Goal: Task Accomplishment & Management: Complete application form

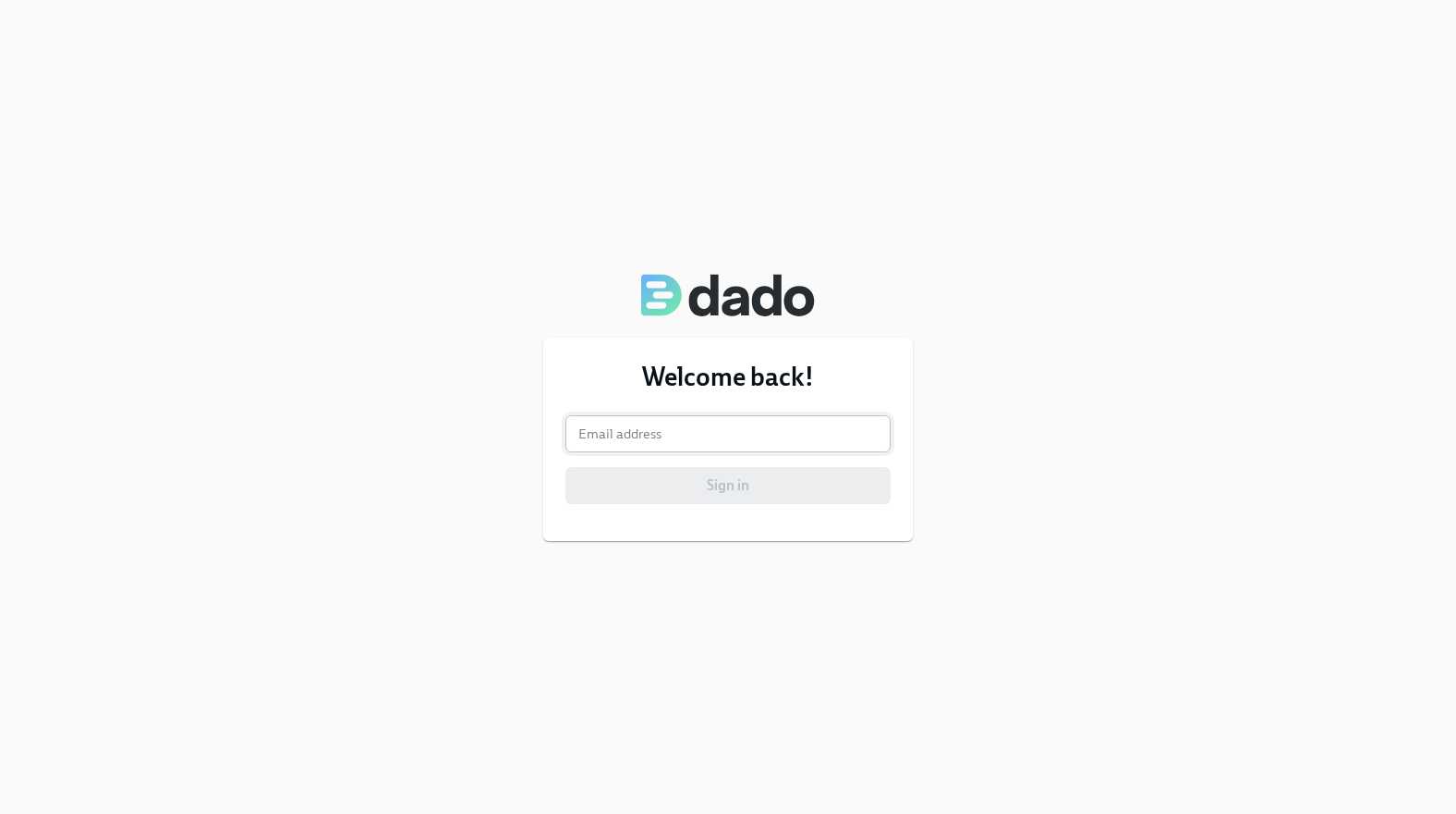
drag, startPoint x: 663, startPoint y: 469, endPoint x: 663, endPoint y: 448, distance: 21.0
click at [663, 448] on form "Email address Email address Sign in" at bounding box center [728, 460] width 325 height 89
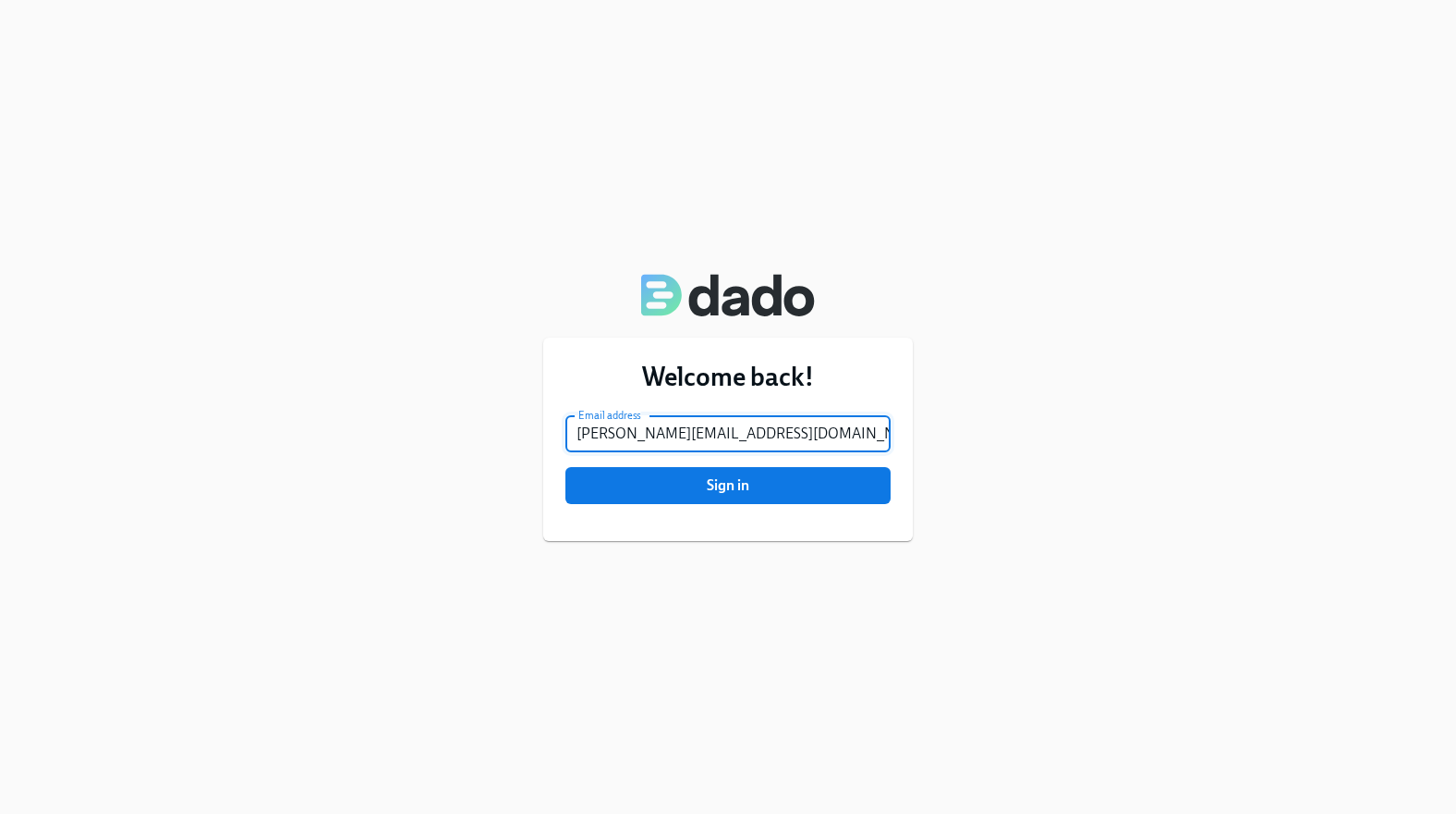
type input "andres@mastermind.com"
click at [728, 486] on button "Sign in" at bounding box center [728, 485] width 325 height 37
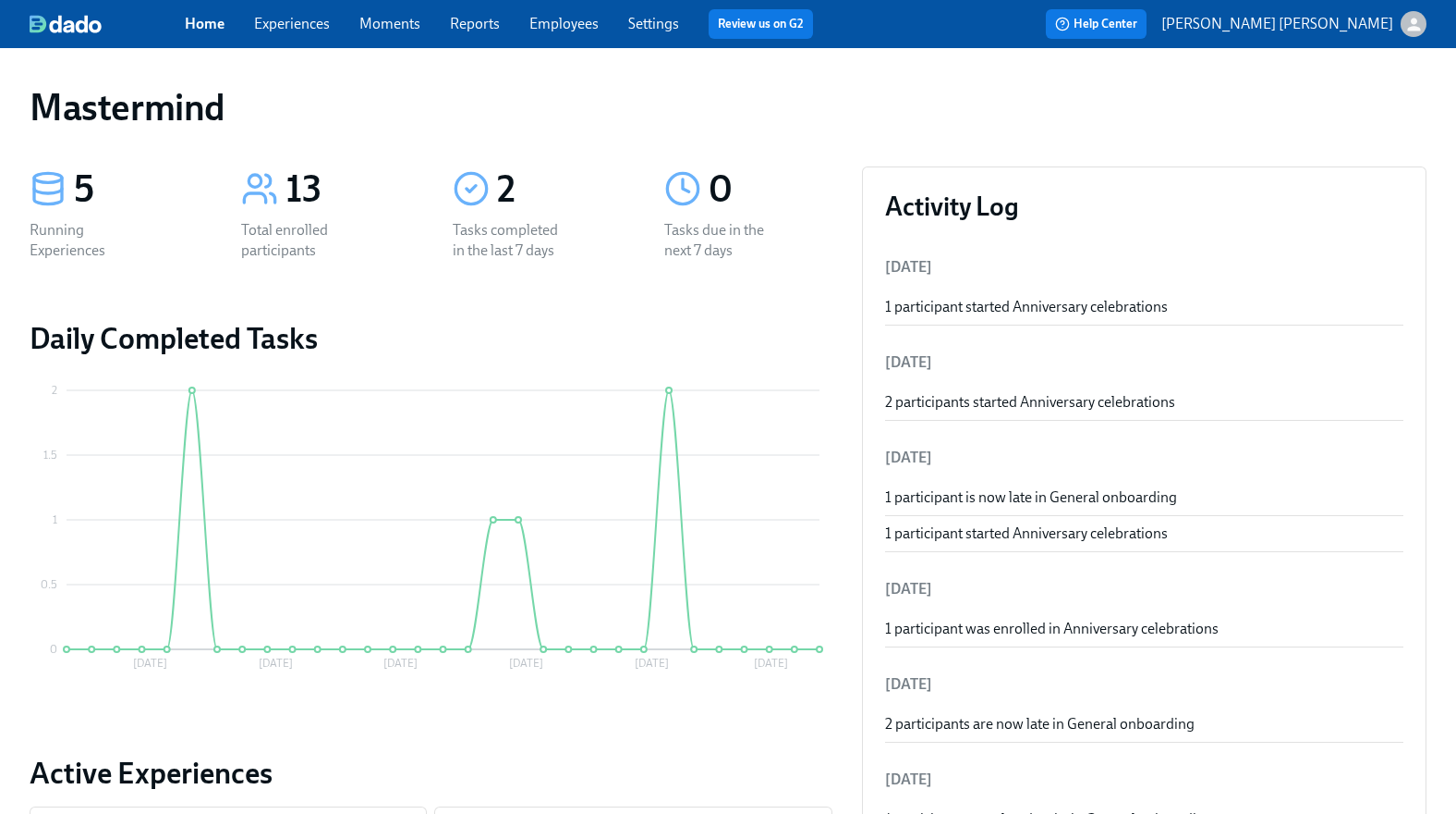
click at [311, 25] on link "Experiences" at bounding box center [292, 24] width 76 height 18
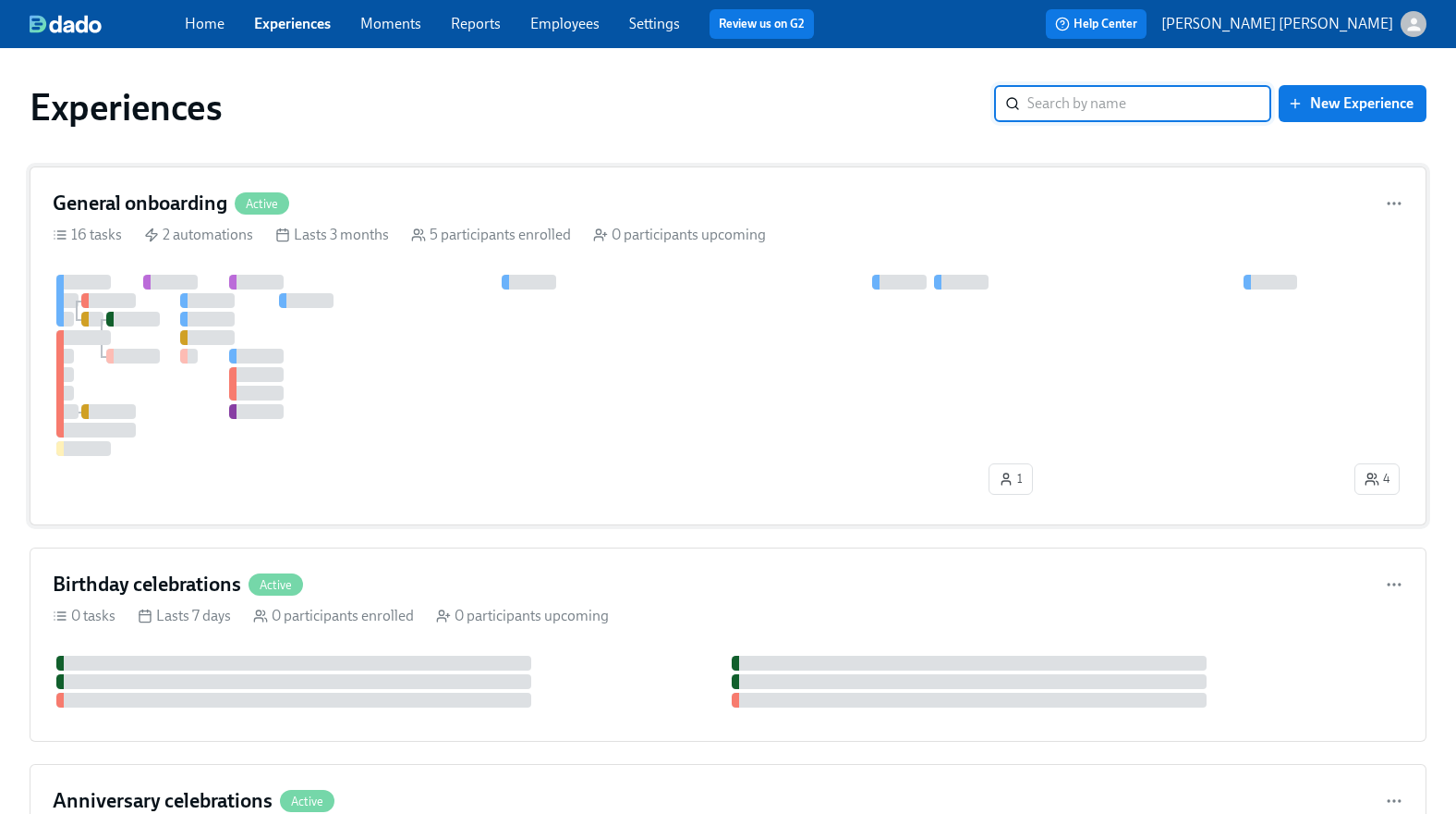
click at [196, 187] on div "General onboarding Active 16 tasks 2 automations Lasts 3 months 5 participants …" at bounding box center [728, 345] width 1397 height 359
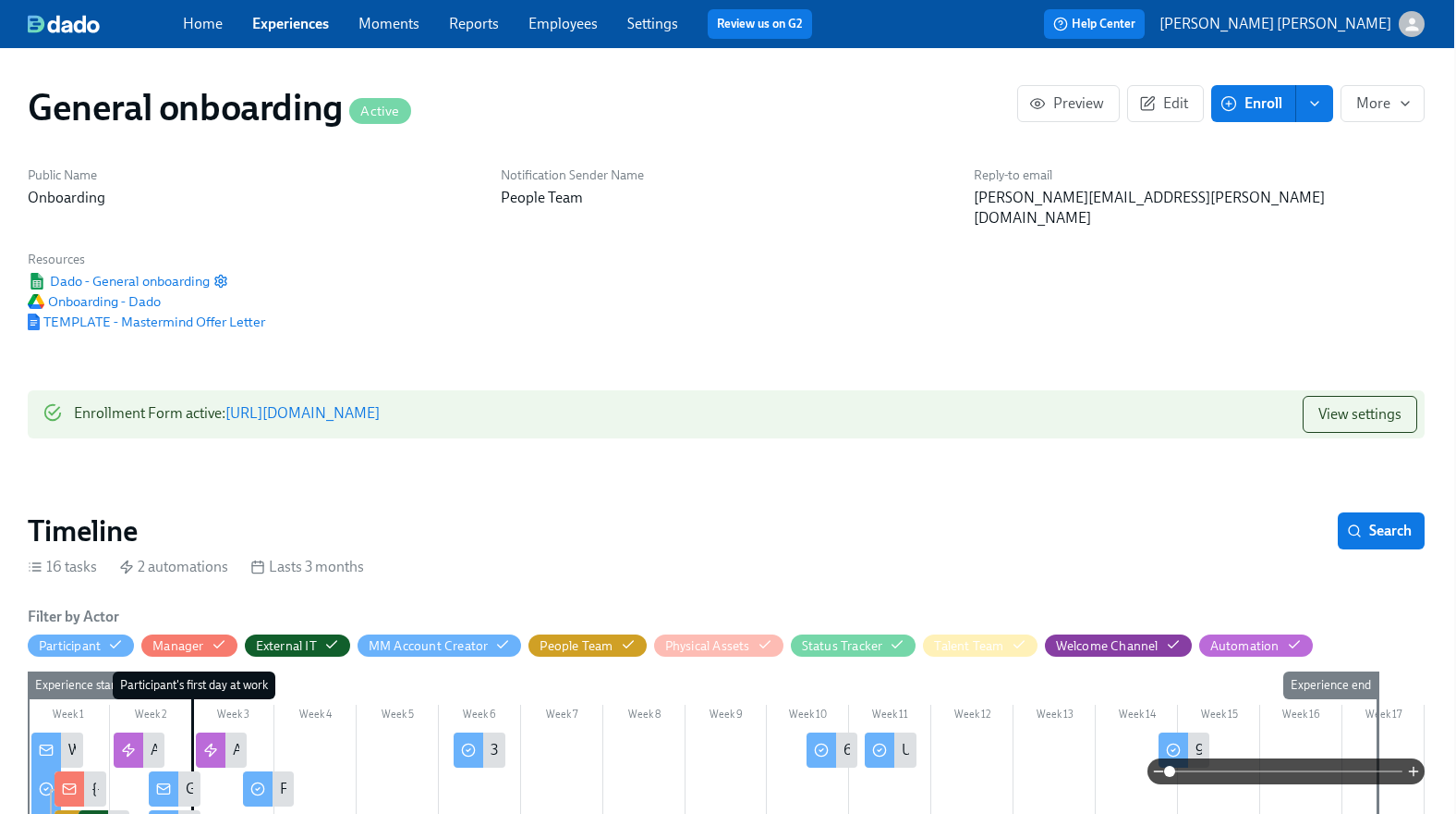
scroll to position [0, 2]
click at [379, 404] on link "https://my.dadohr.com/enrollmentForms/IF2cq0vgZxPz1ti-vM5BZsXUmHvvt" at bounding box center [302, 413] width 154 height 18
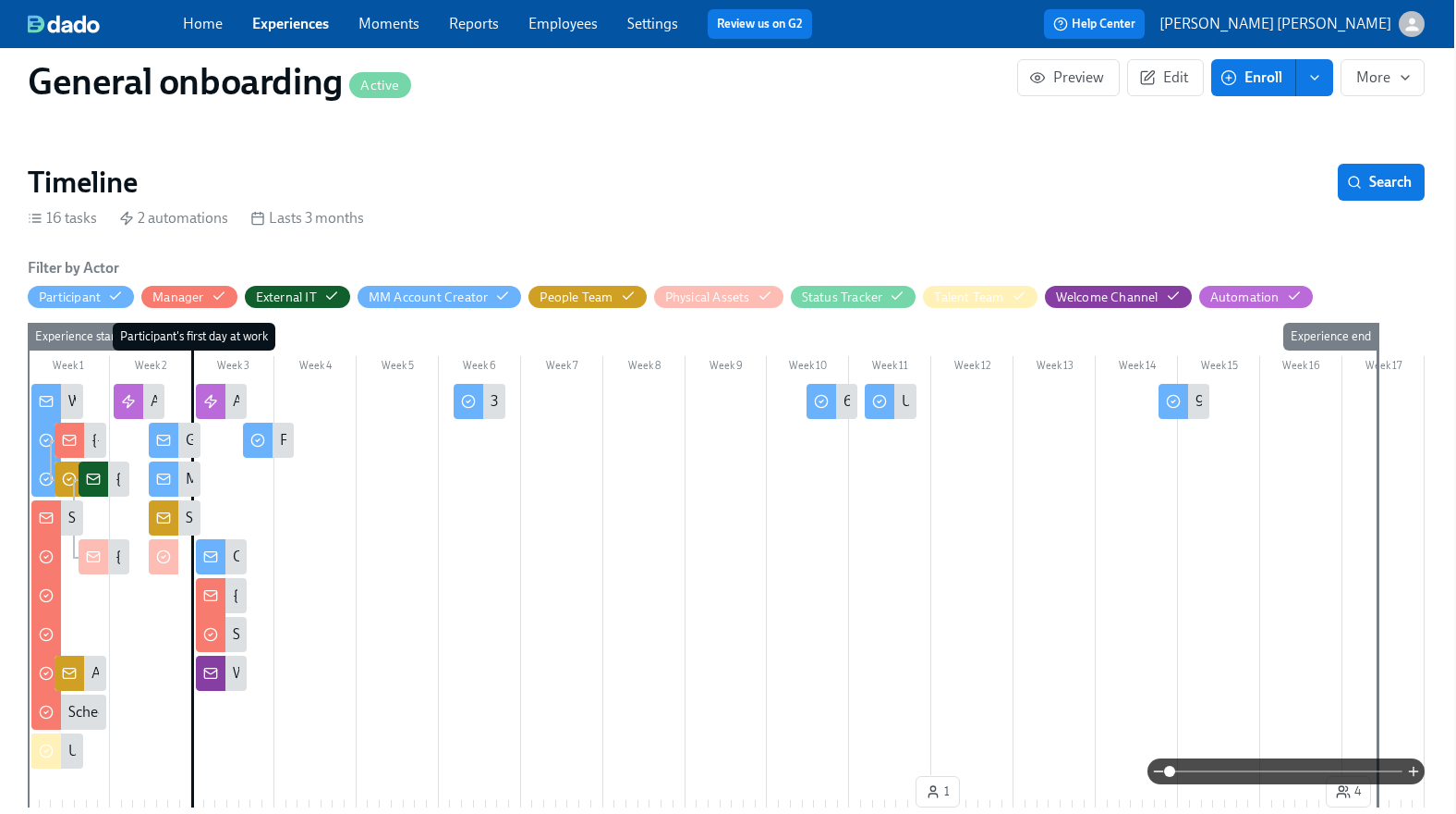
drag, startPoint x: 110, startPoint y: 358, endPoint x: 144, endPoint y: 358, distance: 34.0
click at [144, 358] on div "Week 2" at bounding box center [150, 367] width 82 height 24
click at [78, 289] on div "Participant" at bounding box center [69, 297] width 61 height 18
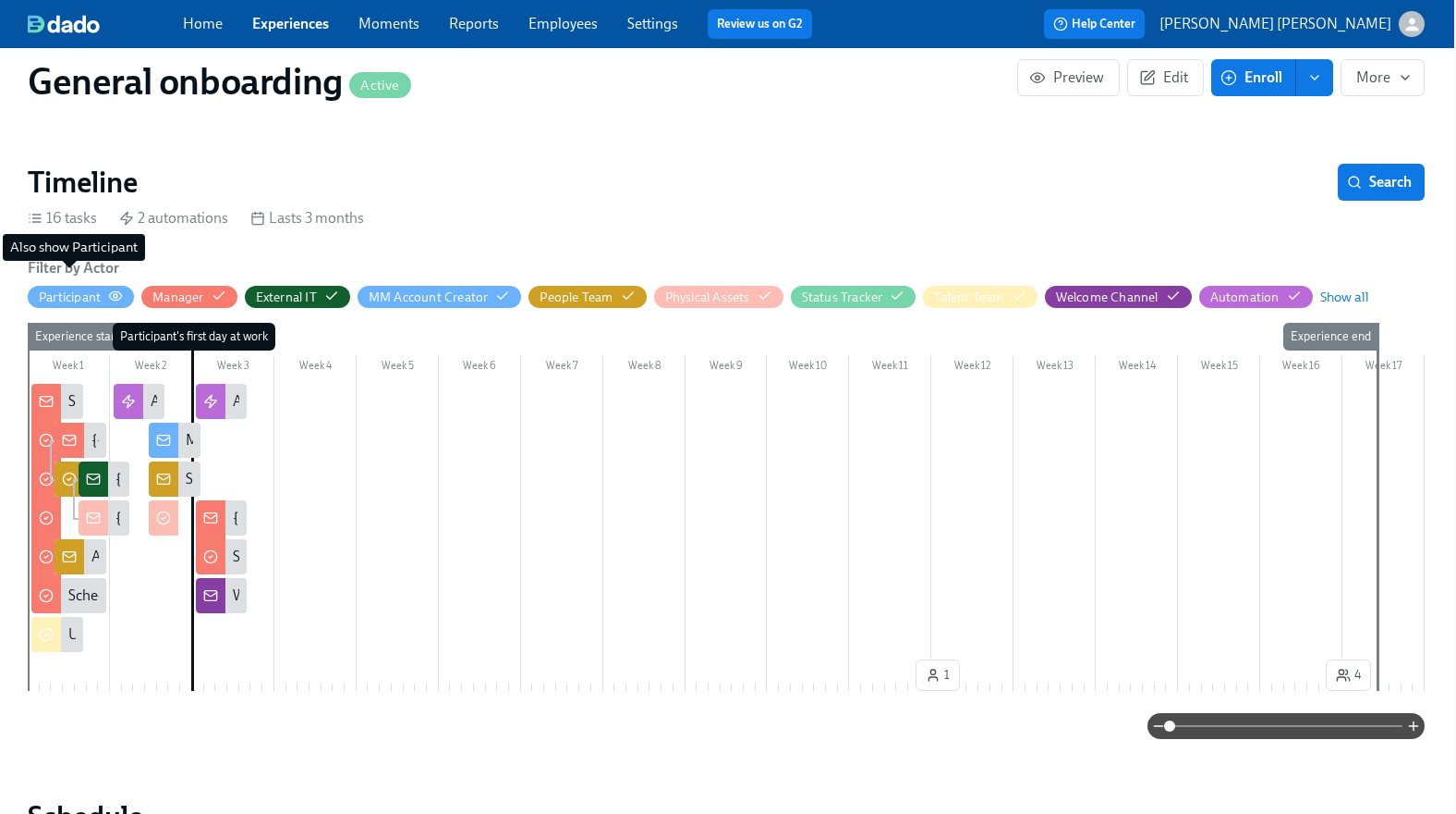
click at [78, 289] on div "Participant" at bounding box center [69, 297] width 61 height 18
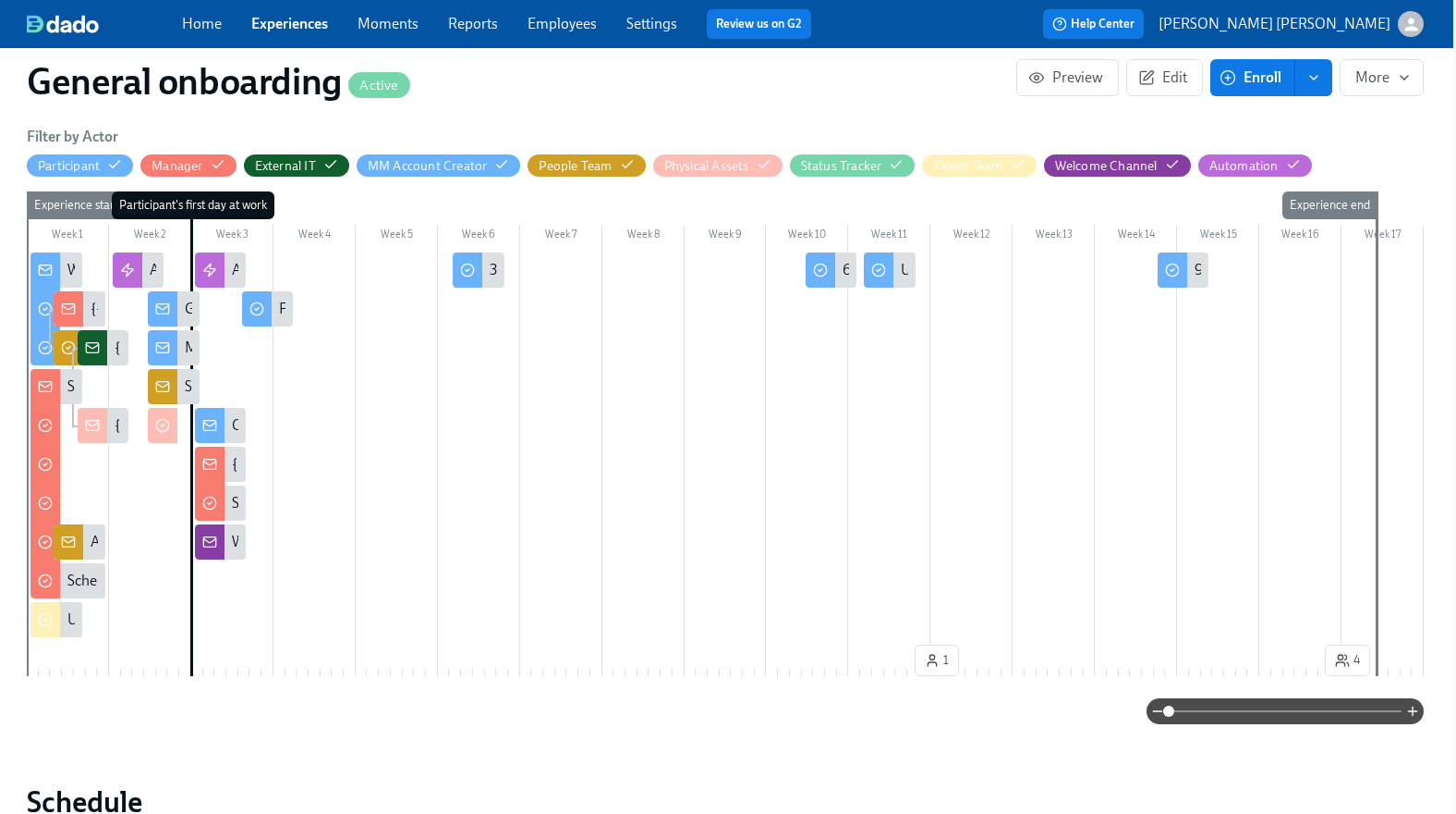
scroll to position [422, 3]
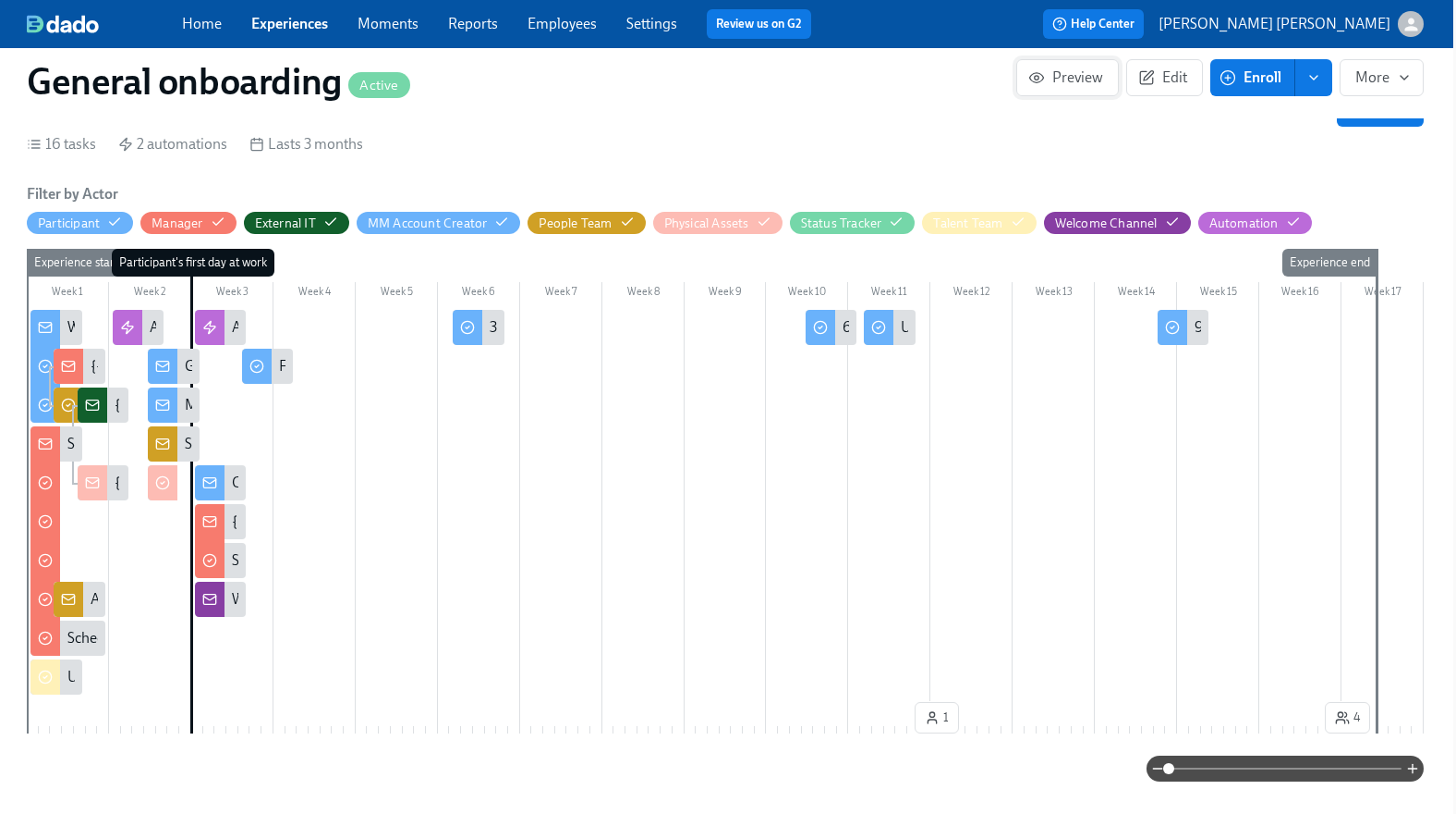
click at [1055, 84] on span "Preview" at bounding box center [1067, 78] width 71 height 19
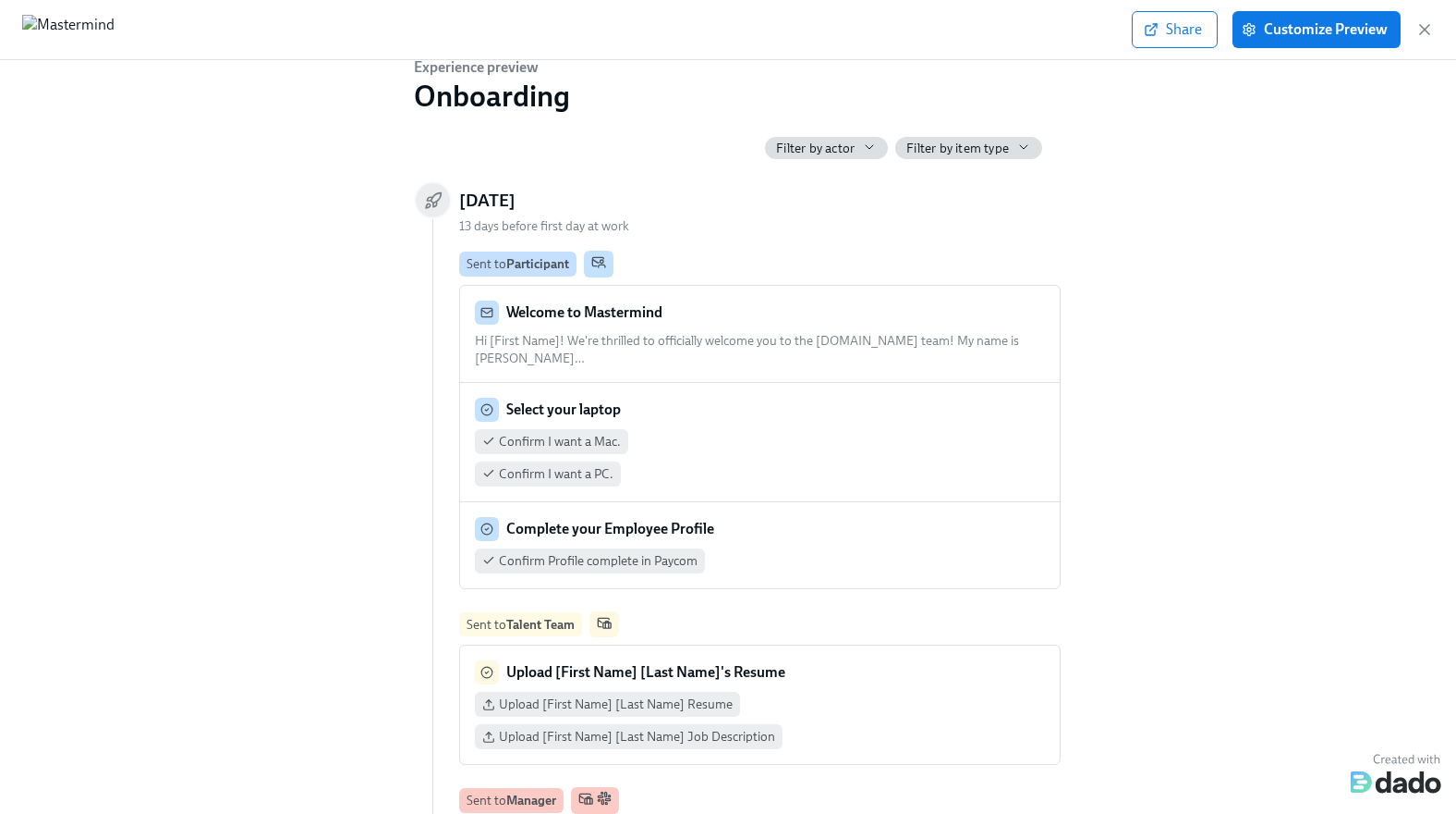
scroll to position [15, 0]
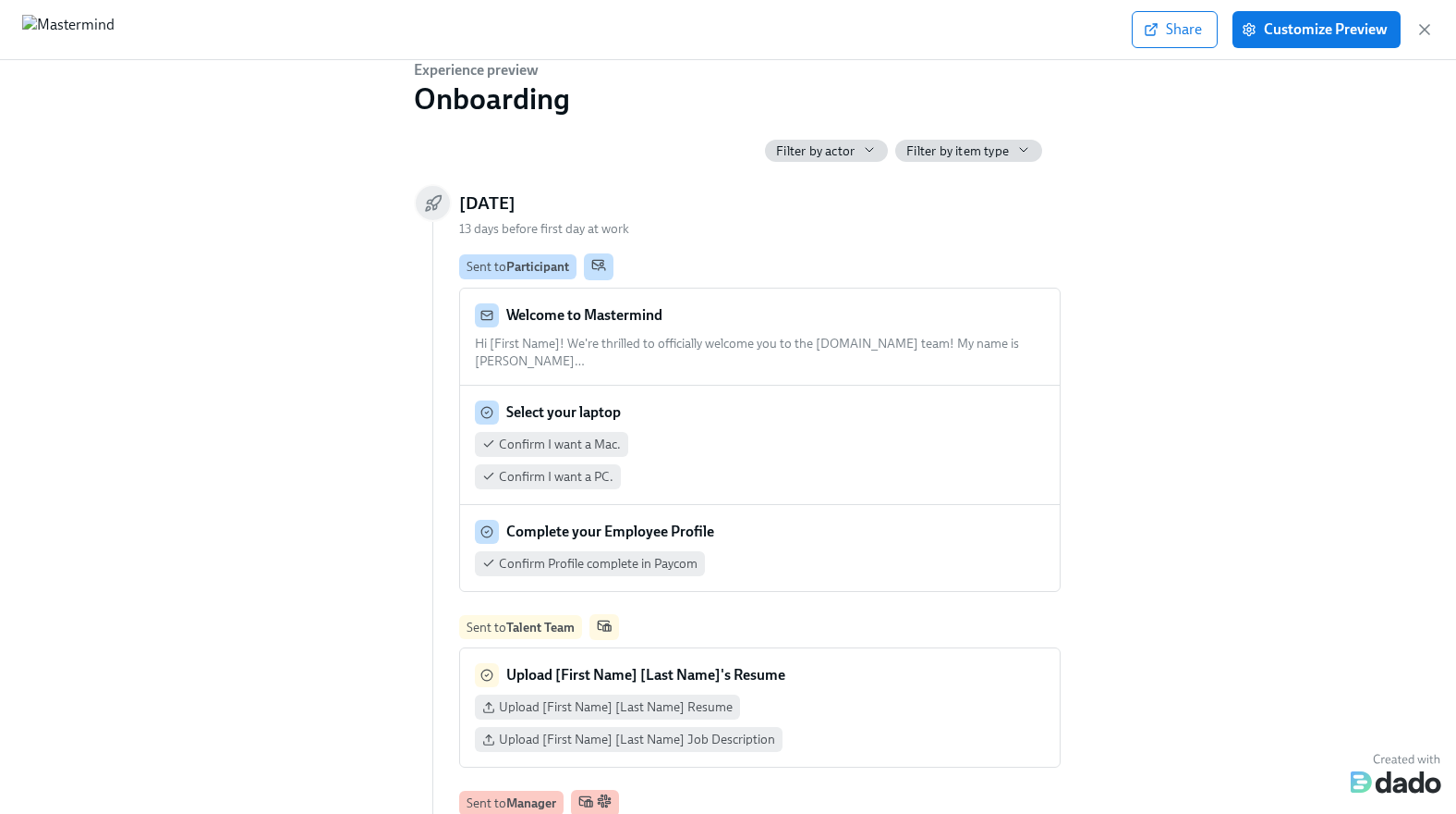
click at [670, 343] on span "Hi [First Name]! We're thrilled to officially welcome you to the Mastermind.com…" at bounding box center [746, 352] width 544 height 33
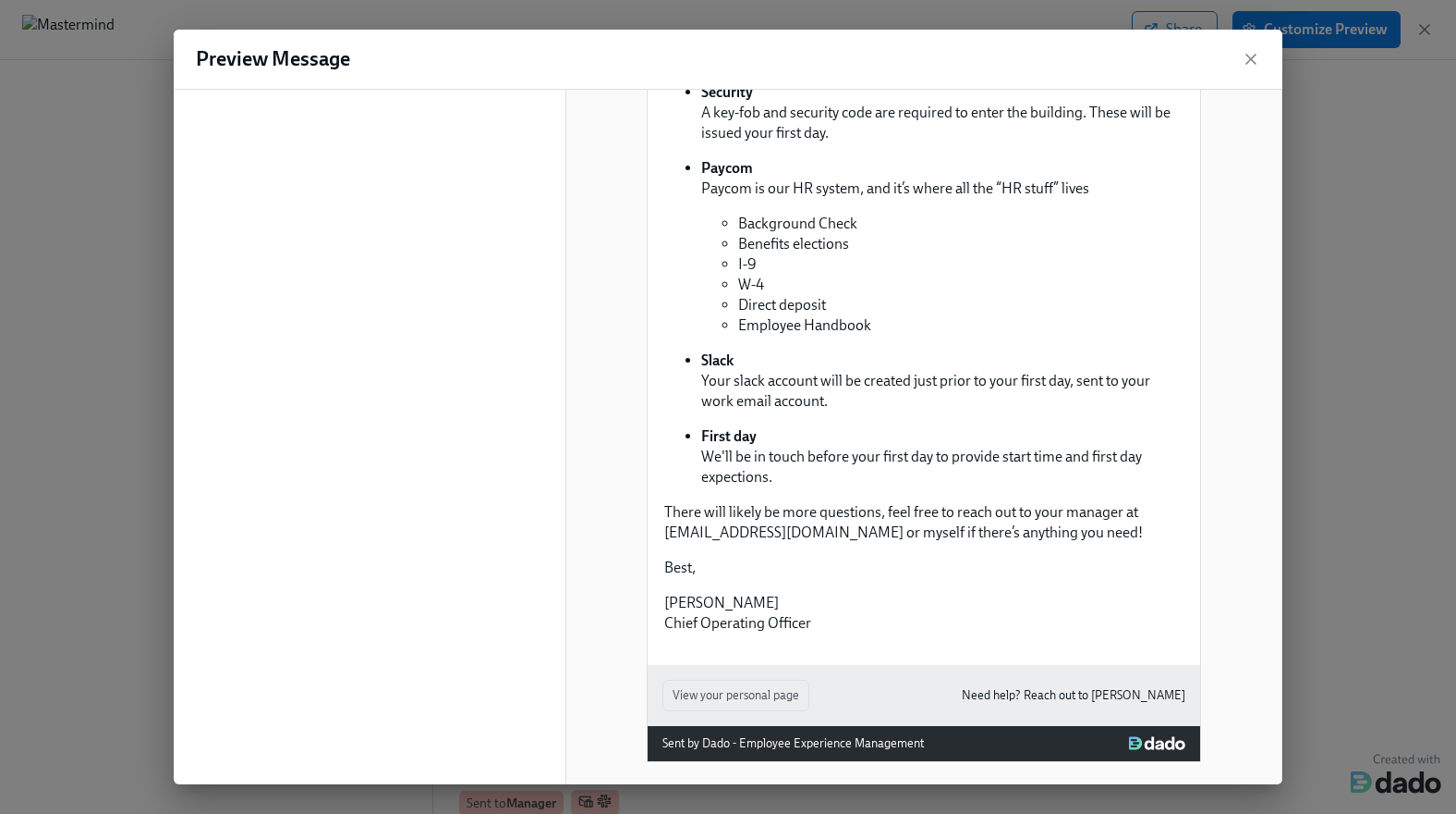
scroll to position [551, 0]
click at [1246, 57] on icon "button" at bounding box center [1252, 60] width 19 height 19
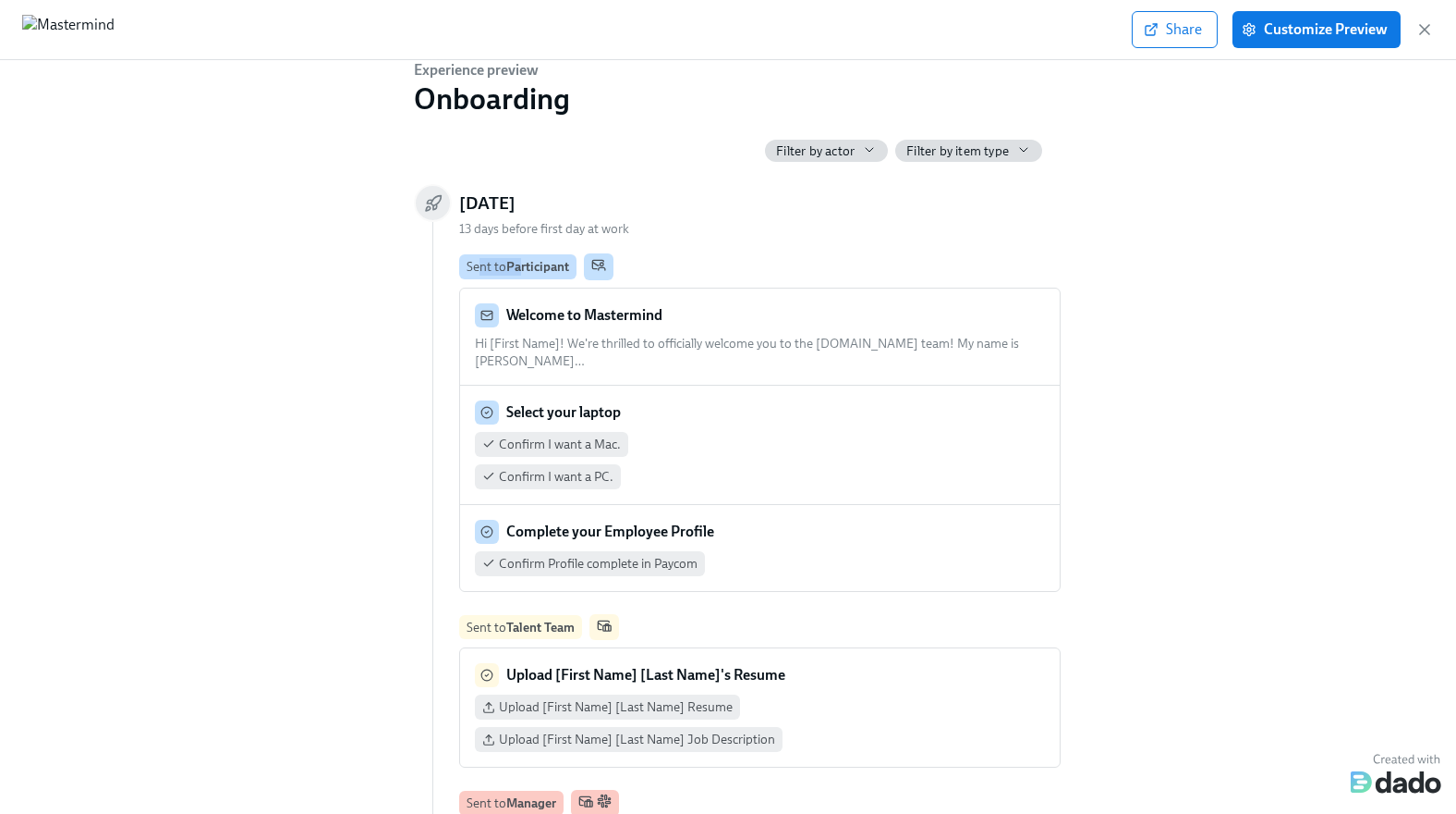
drag, startPoint x: 483, startPoint y: 264, endPoint x: 532, endPoint y: 264, distance: 49.0
click at [531, 264] on div "Sent to Participant" at bounding box center [517, 267] width 102 height 18
click at [532, 264] on strong "Participant" at bounding box center [537, 266] width 62 height 15
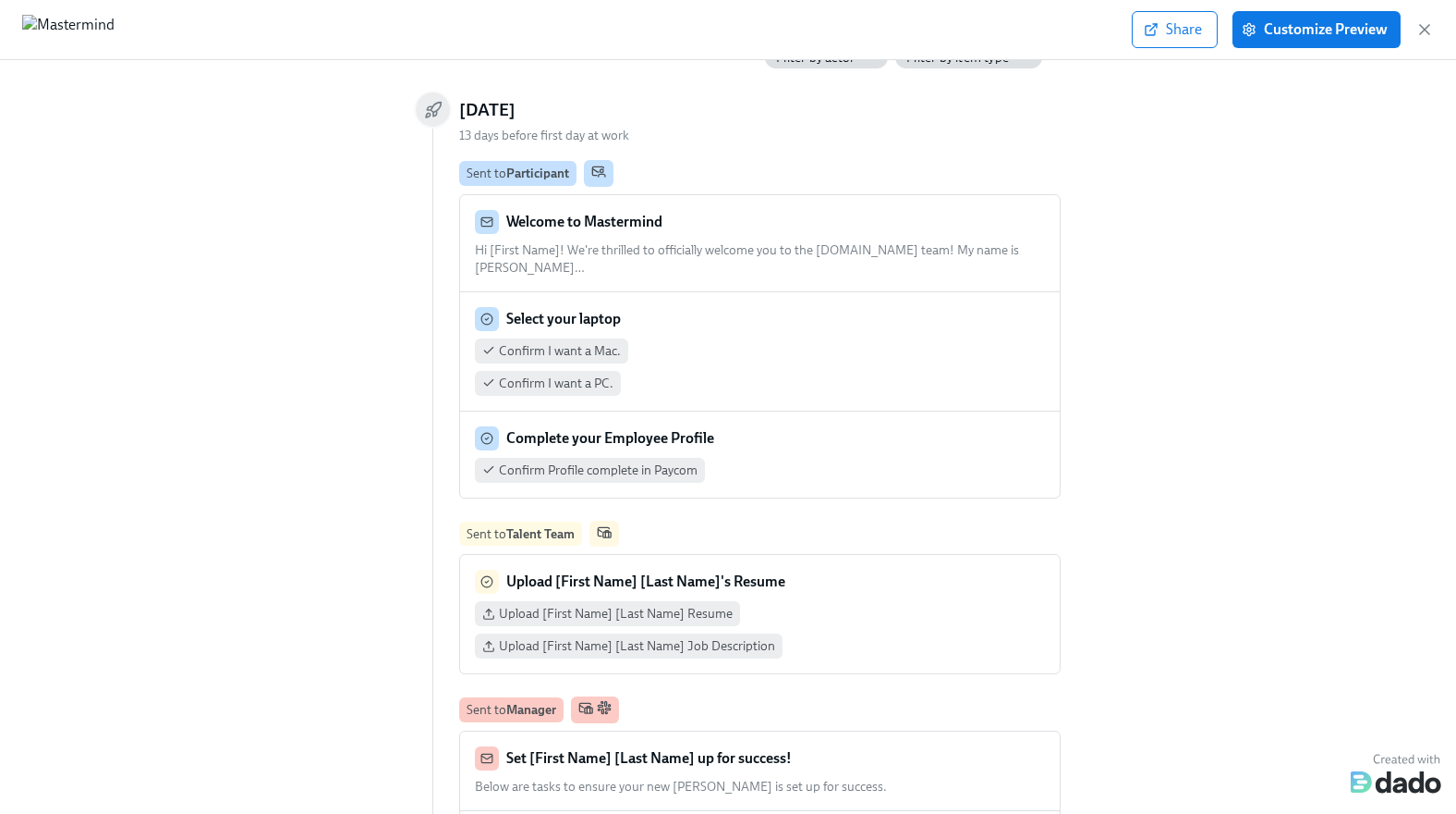
scroll to position [0, 0]
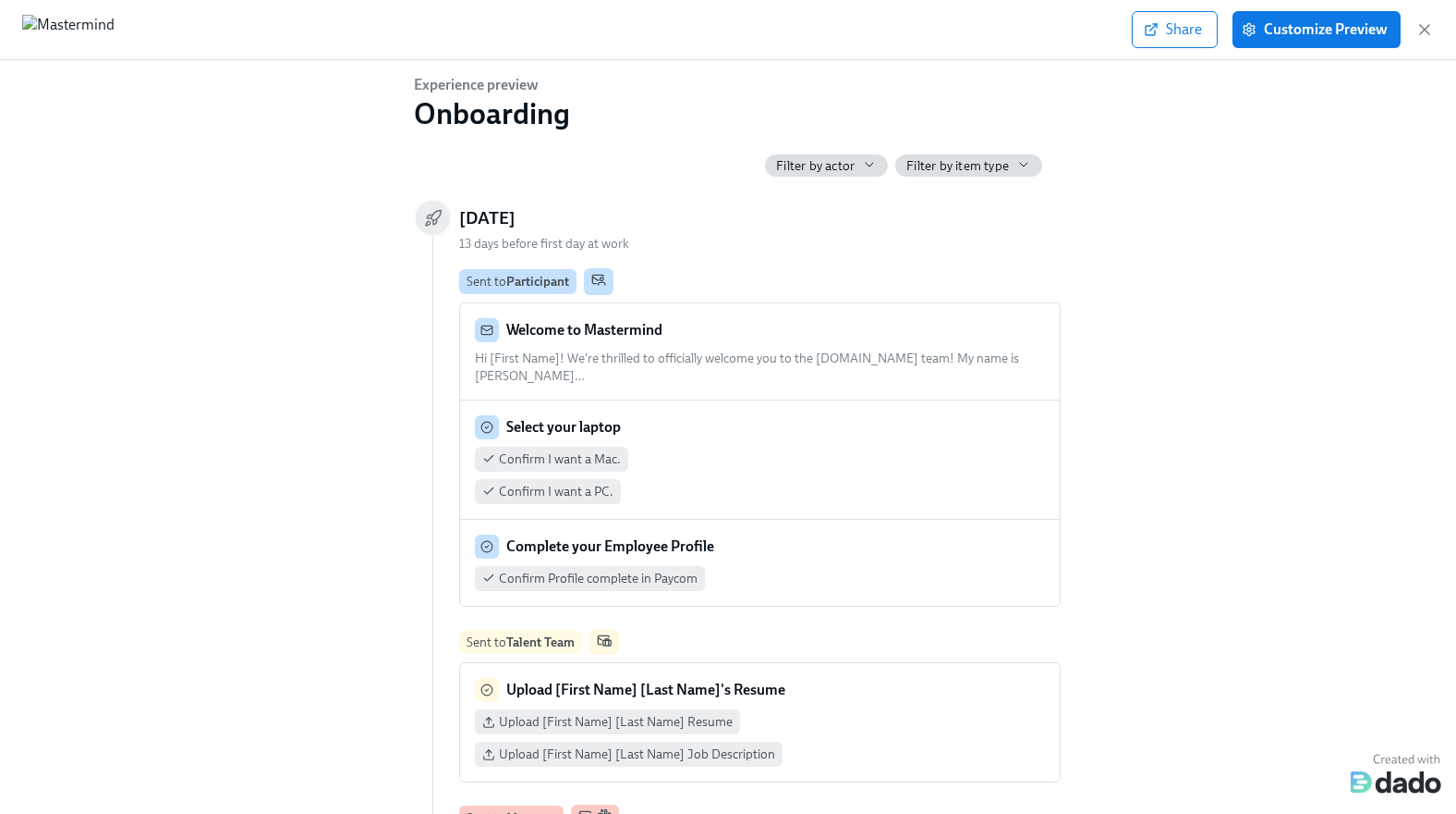
click at [482, 238] on span "13 days before first day at work" at bounding box center [544, 243] width 170 height 16
copy span "13 days before first day at work"
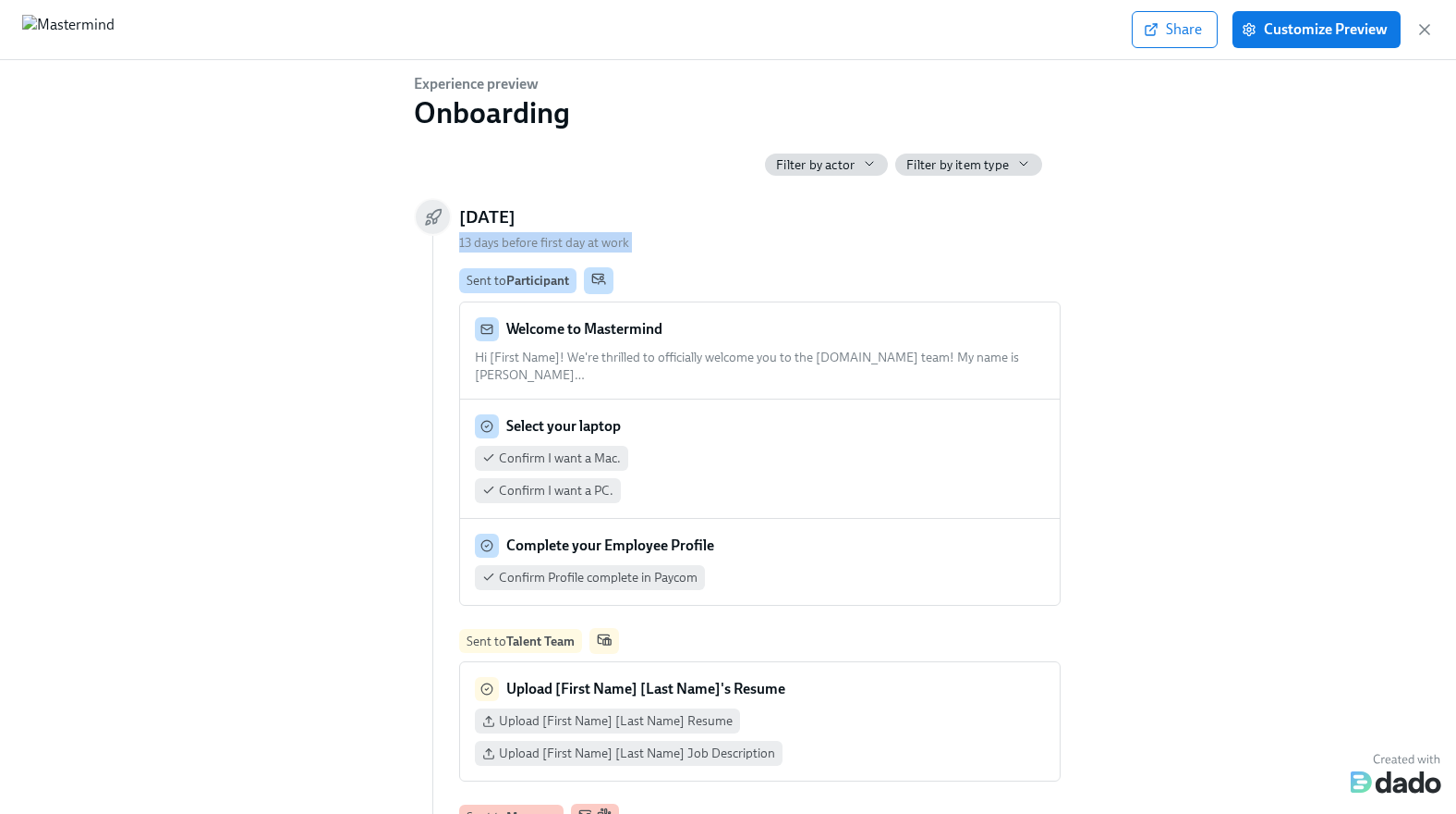
click at [508, 251] on span "13 days before first day at work" at bounding box center [544, 242] width 170 height 16
click at [500, 239] on span "13 days before first day at work" at bounding box center [544, 242] width 170 height 16
click at [579, 236] on span "13 days before first day at work" at bounding box center [544, 242] width 170 height 16
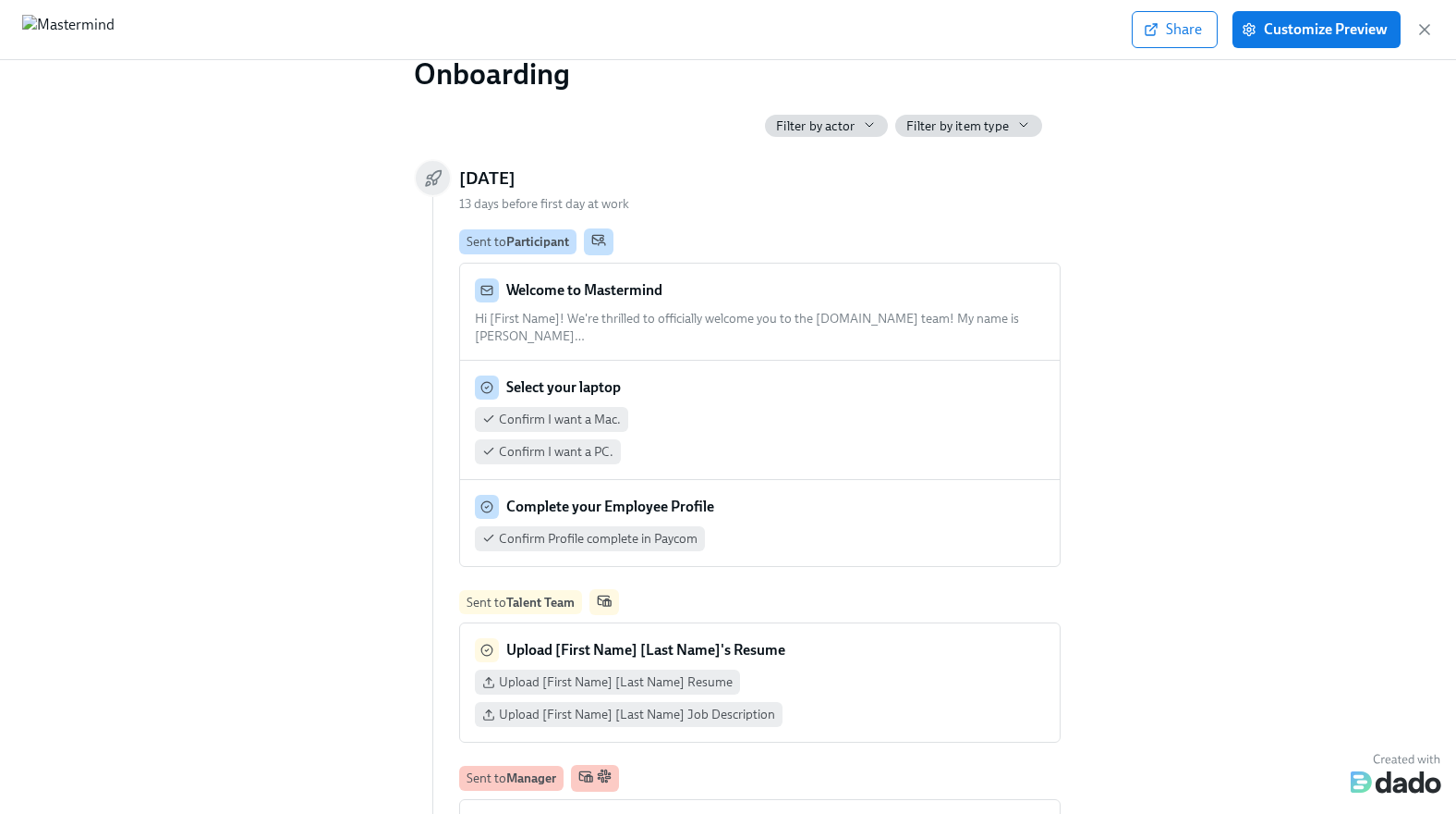
scroll to position [41, 0]
click at [490, 178] on h5 "Monday, October 20" at bounding box center [487, 177] width 57 height 24
drag, startPoint x: 490, startPoint y: 178, endPoint x: 644, endPoint y: 177, distance: 154.0
click at [644, 177] on div "Monday, October 20" at bounding box center [728, 177] width 628 height 38
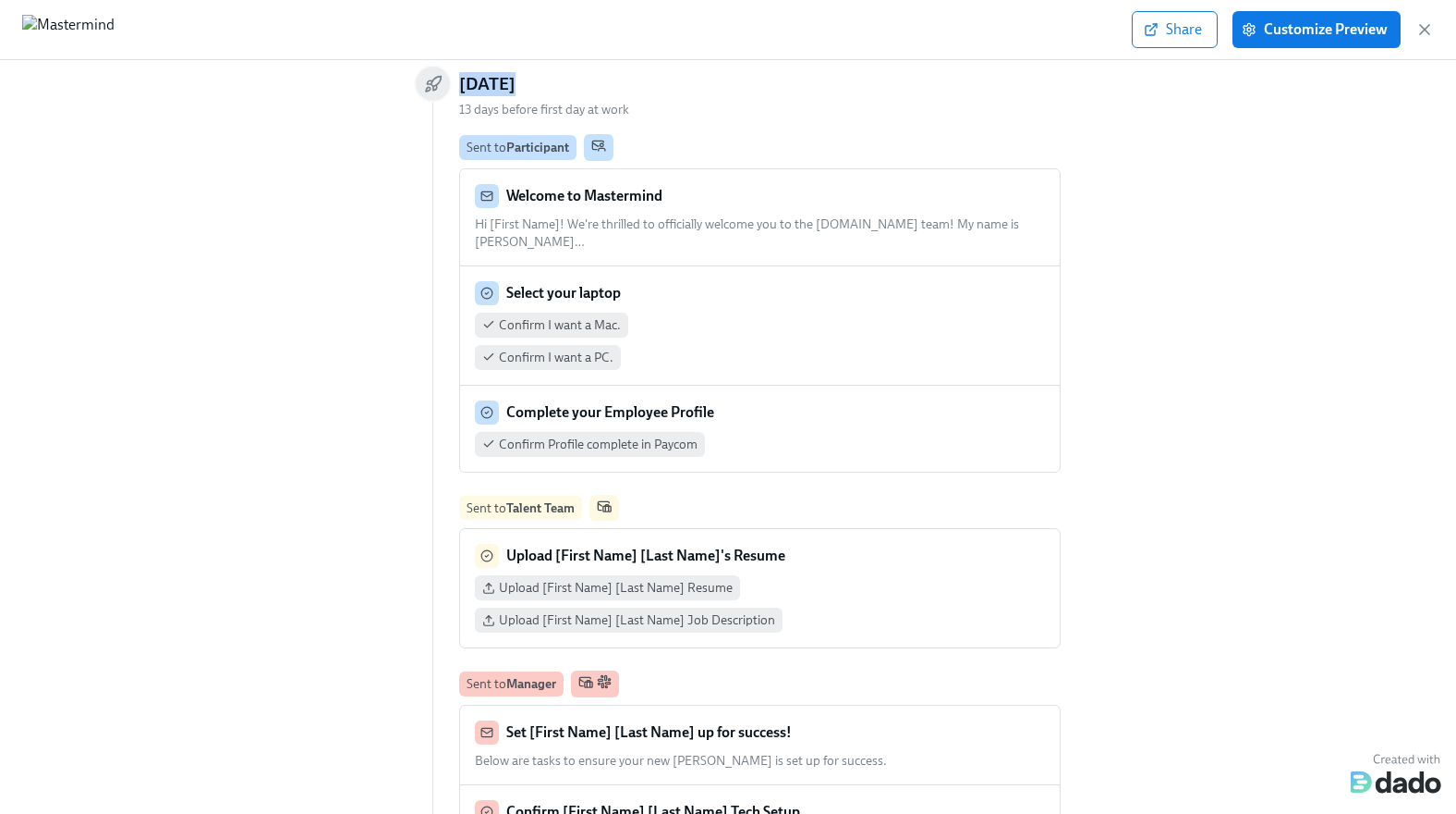
scroll to position [131, 0]
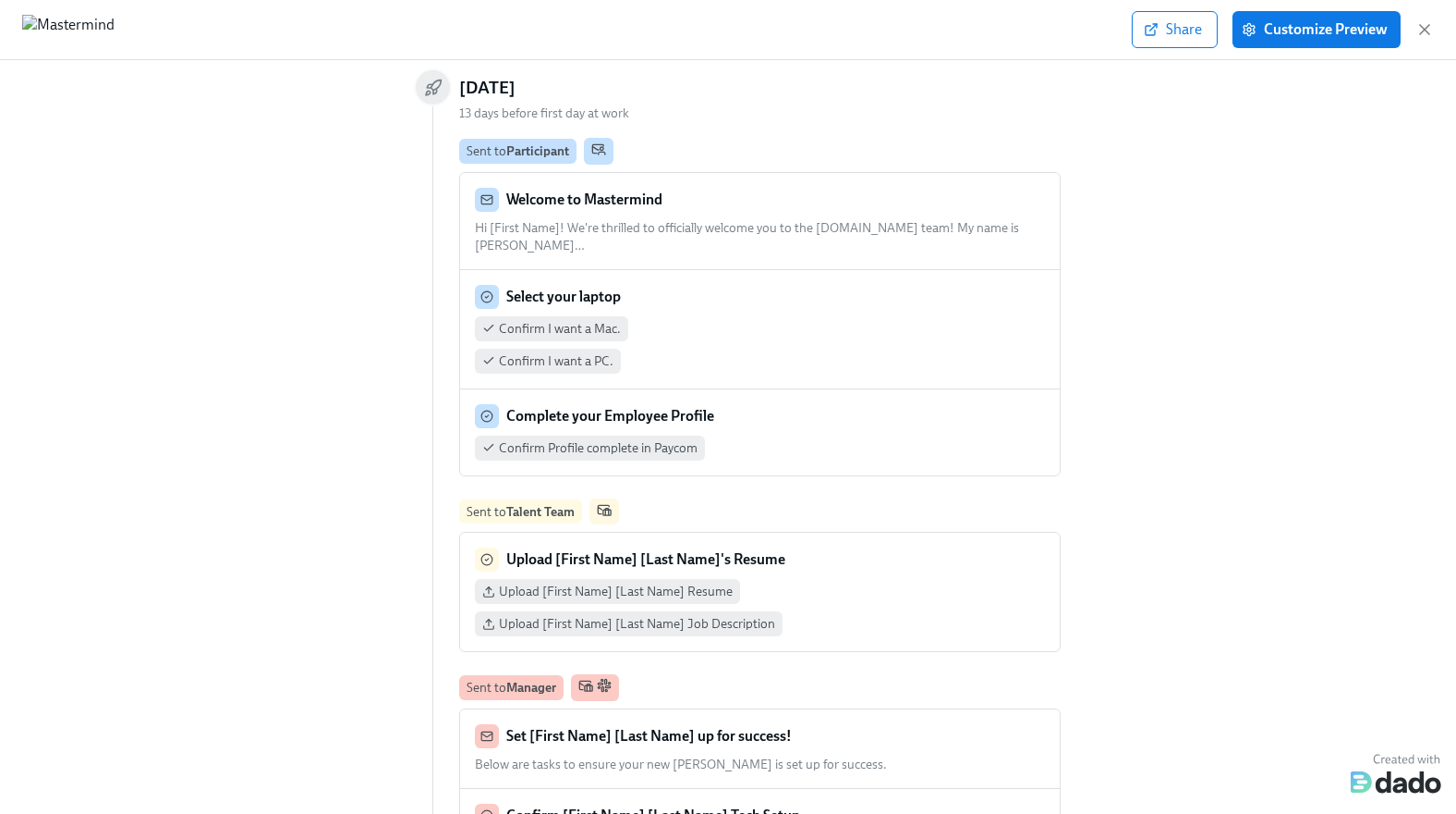
click at [553, 154] on strong "Participant" at bounding box center [537, 150] width 62 height 15
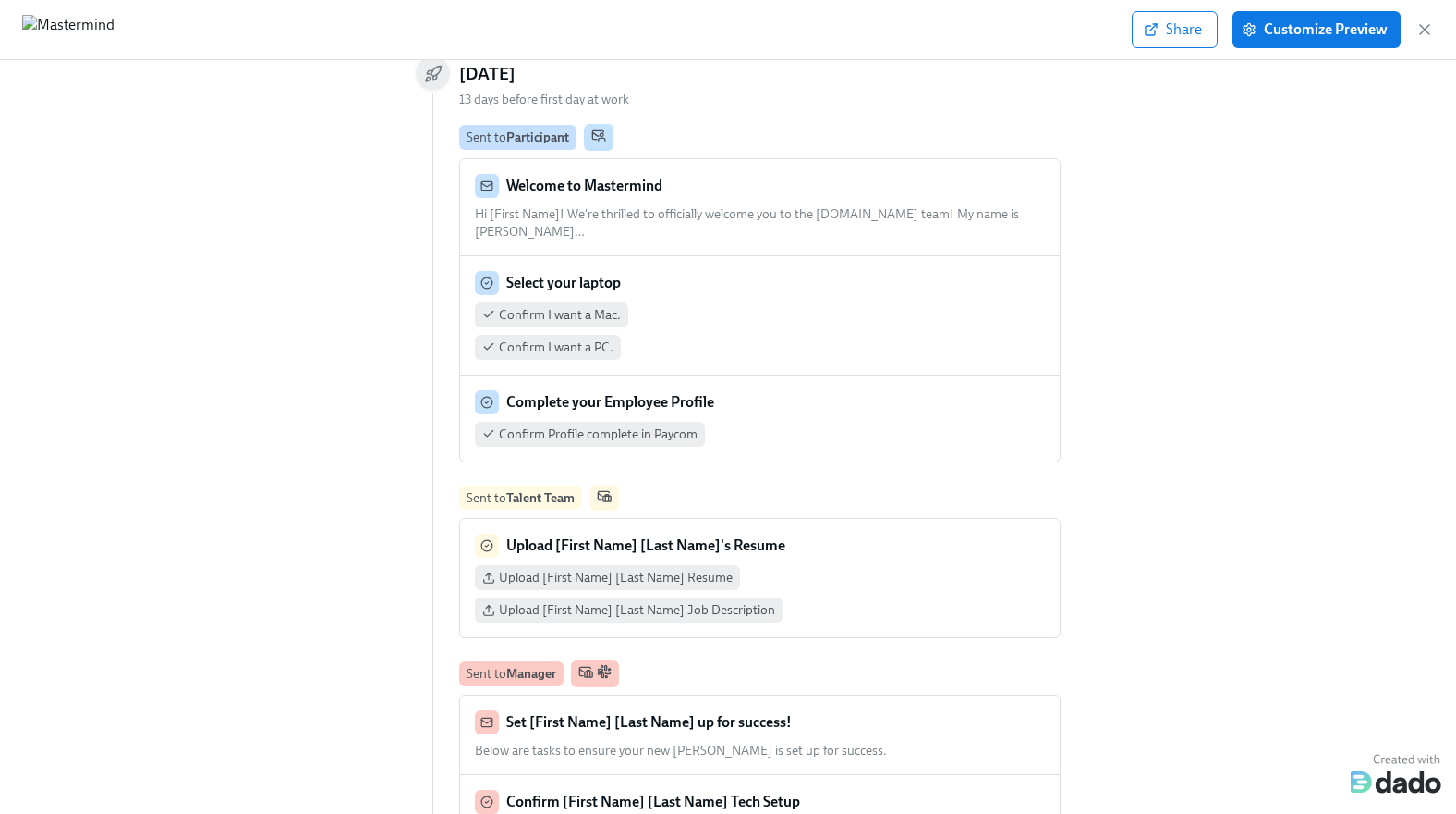
scroll to position [154, 0]
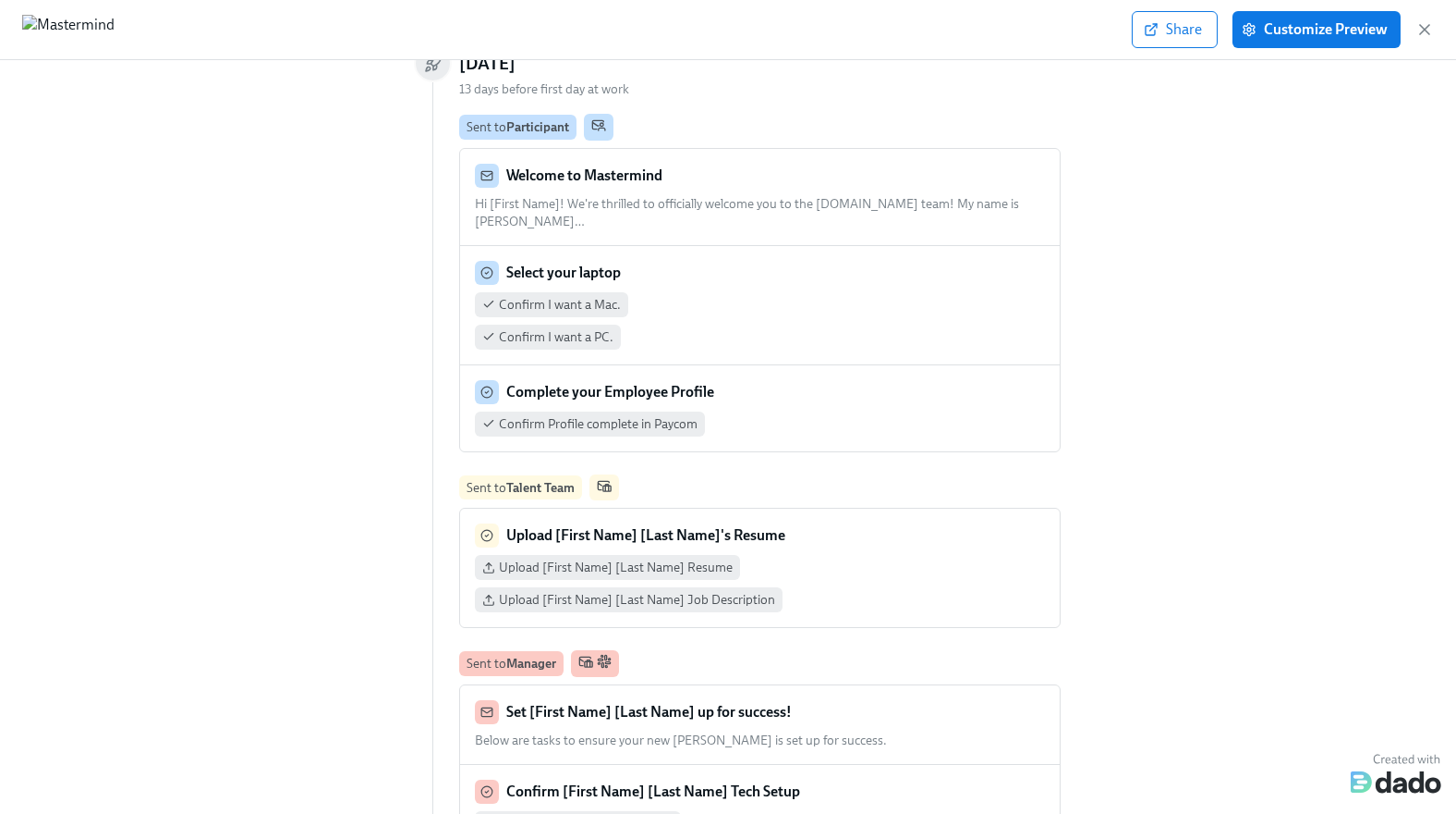
click at [678, 198] on span "Hi [First Name]! We're thrilled to officially welcome you to the Mastermind.com…" at bounding box center [746, 212] width 544 height 33
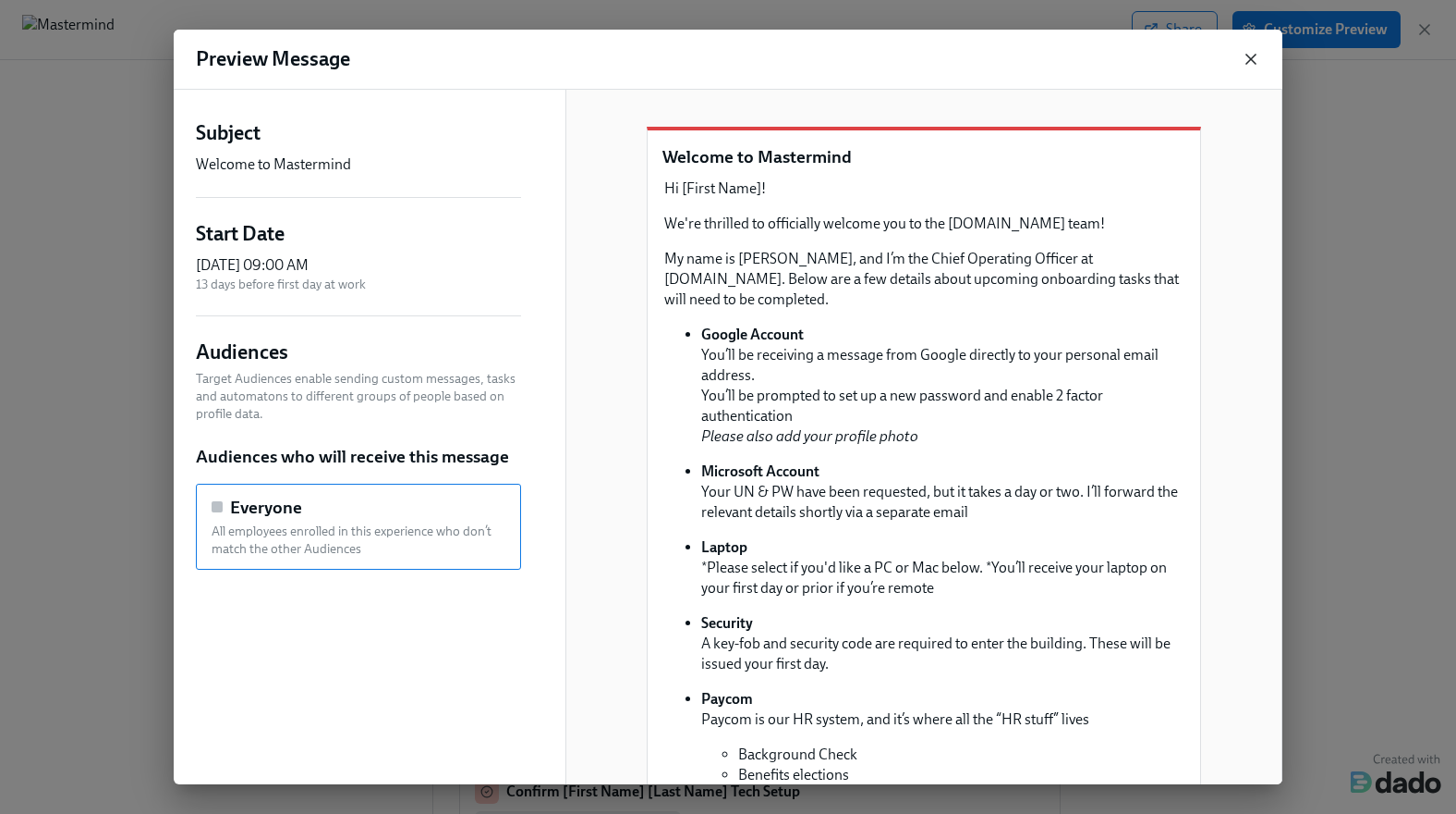
scroll to position [0, 0]
click at [1253, 52] on icon "button" at bounding box center [1252, 60] width 19 height 19
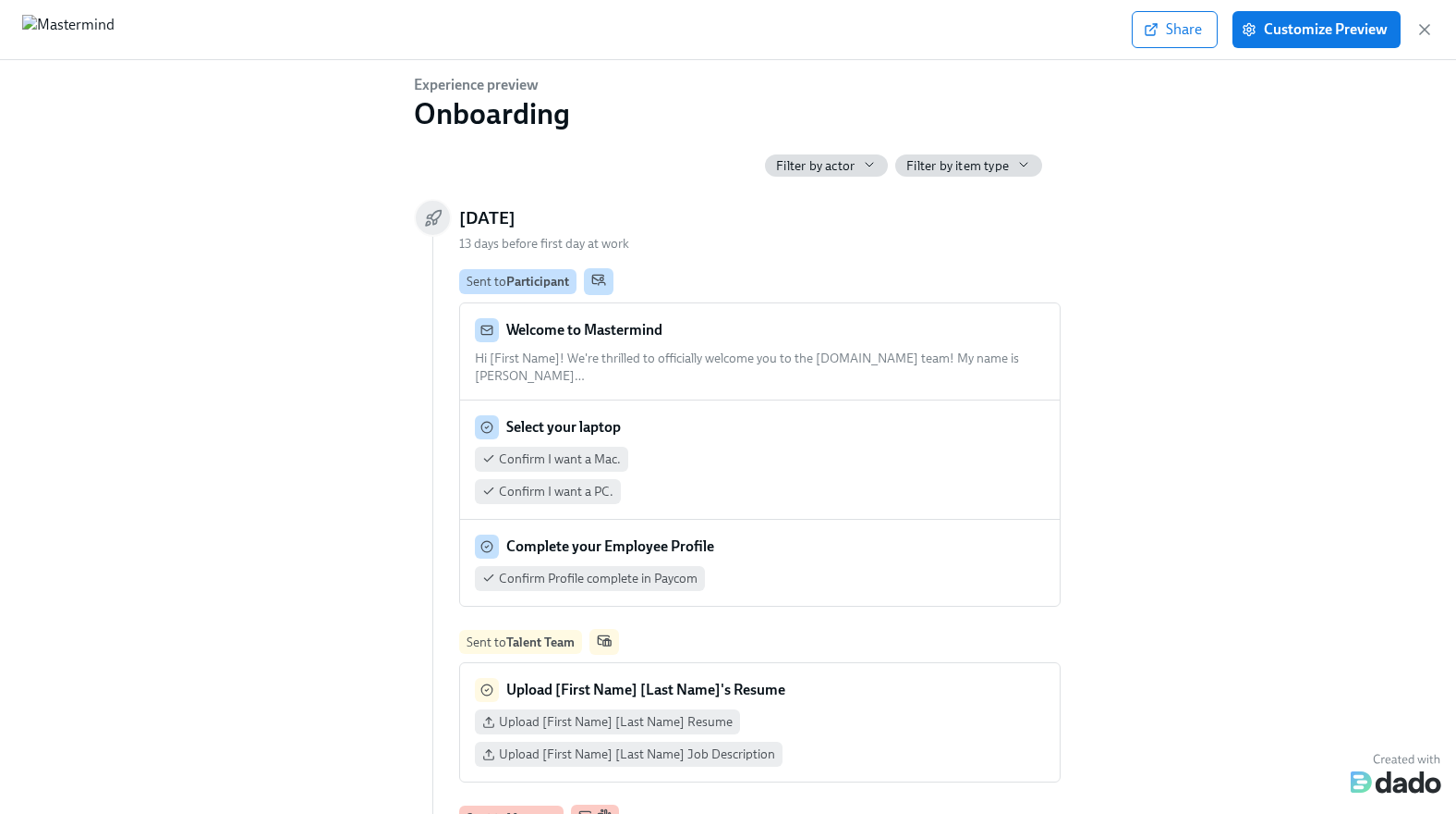
click at [512, 288] on strong "Participant" at bounding box center [537, 281] width 62 height 15
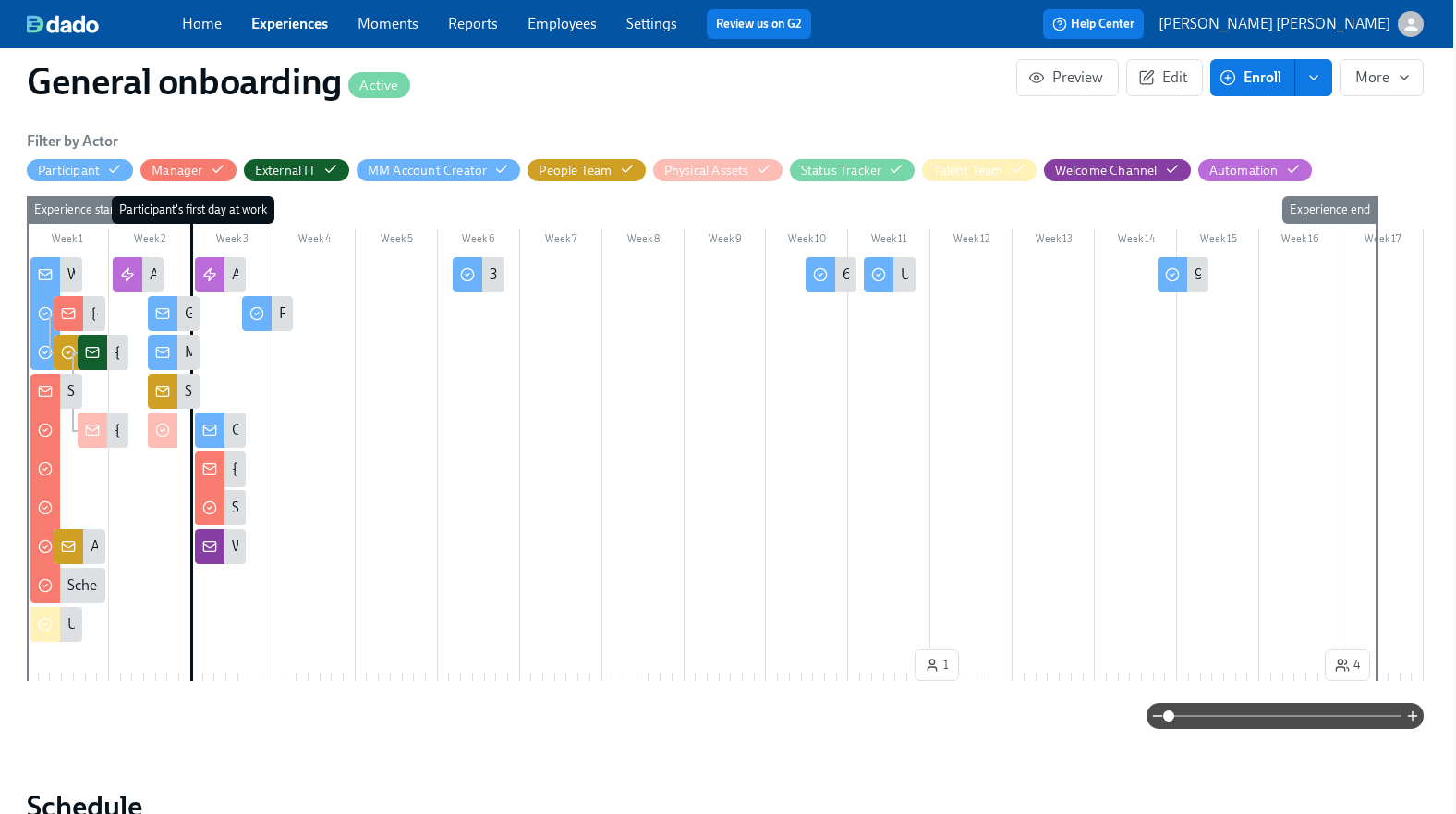
scroll to position [478, 3]
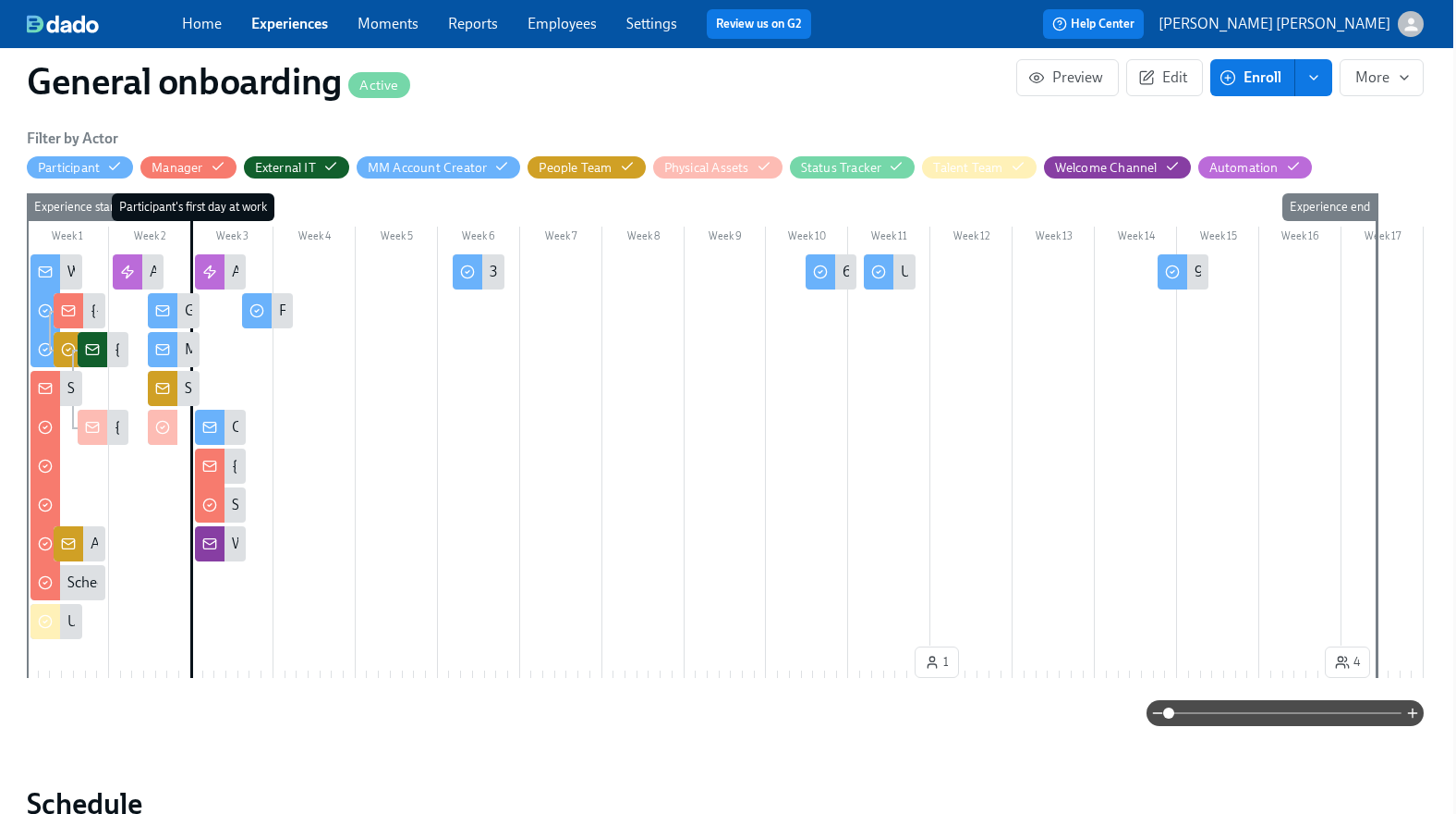
click at [83, 226] on div "Week 1" at bounding box center [67, 238] width 82 height 24
click at [168, 193] on div "Participant's first day at work" at bounding box center [193, 206] width 163 height 27
drag, startPoint x: 87, startPoint y: 187, endPoint x: 105, endPoint y: 187, distance: 18.0
click at [105, 193] on div "Experience start" at bounding box center [76, 206] width 99 height 27
click at [150, 193] on div "Participant's first day at work" at bounding box center [193, 206] width 163 height 27
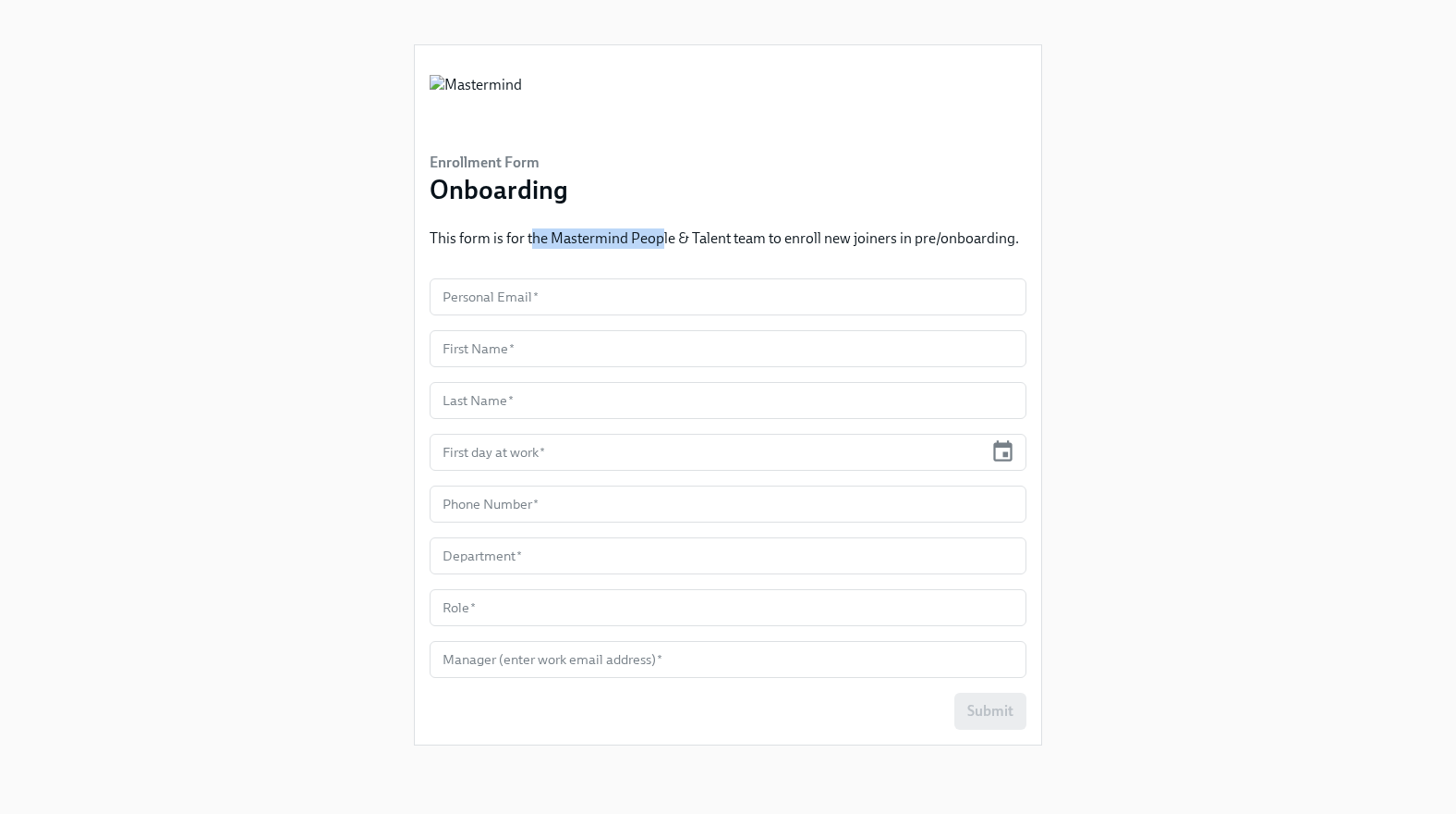
drag, startPoint x: 535, startPoint y: 236, endPoint x: 666, endPoint y: 238, distance: 131.0
click at [666, 238] on p "This form is for the Mastermind People & Talent team to enroll new joiners in p…" at bounding box center [724, 238] width 589 height 20
click at [780, 238] on p "This form is for the Mastermind People & Talent team to enroll new joiners in p…" at bounding box center [724, 238] width 589 height 20
click at [922, 240] on p "This form is for the Mastermind People & Talent team to enroll new joiners in p…" at bounding box center [724, 238] width 589 height 20
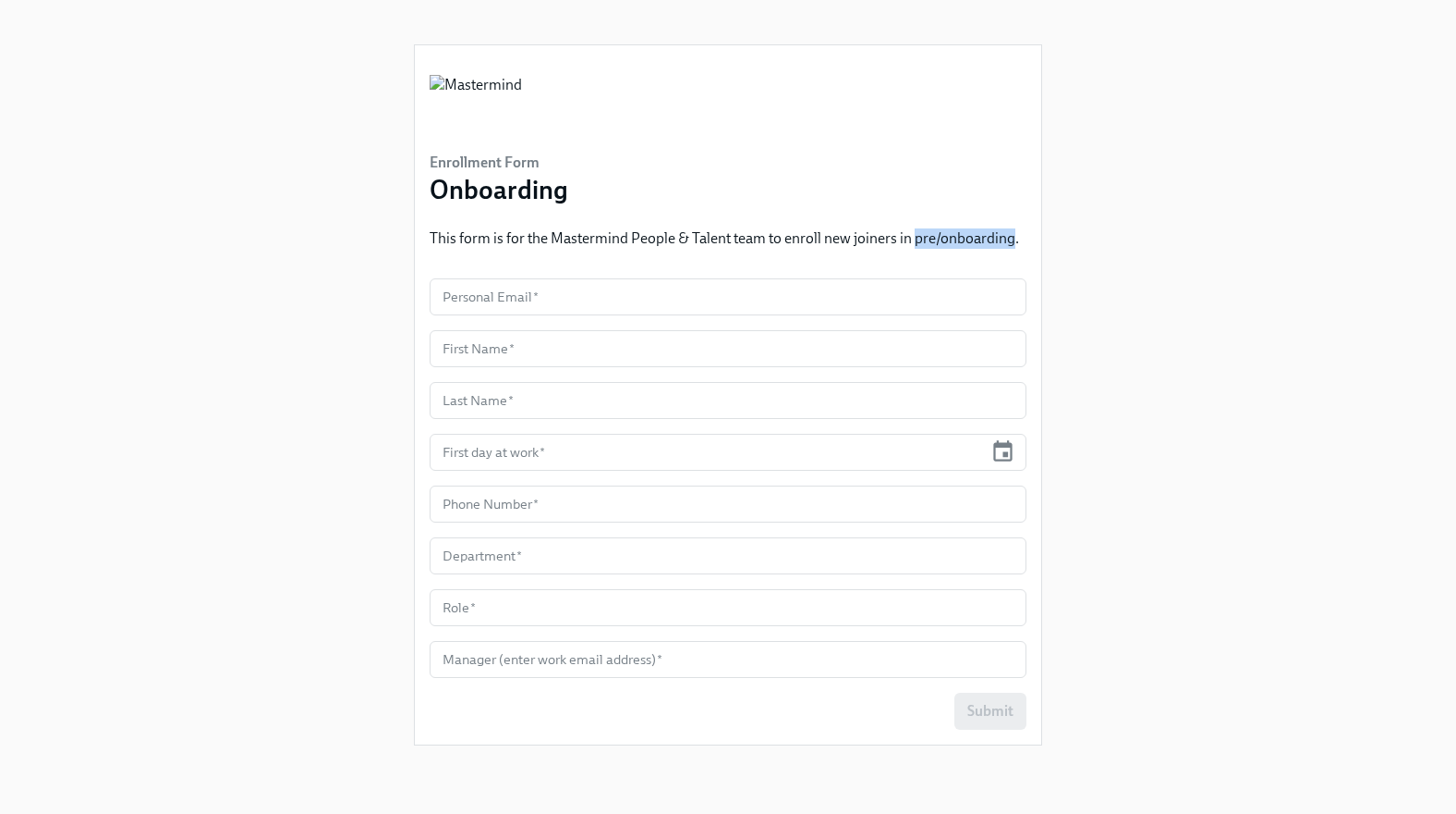
drag, startPoint x: 922, startPoint y: 240, endPoint x: 976, endPoint y: 239, distance: 54.0
click at [976, 239] on p "This form is for the Mastermind People & Talent team to enroll new joiners in p…" at bounding box center [724, 238] width 589 height 20
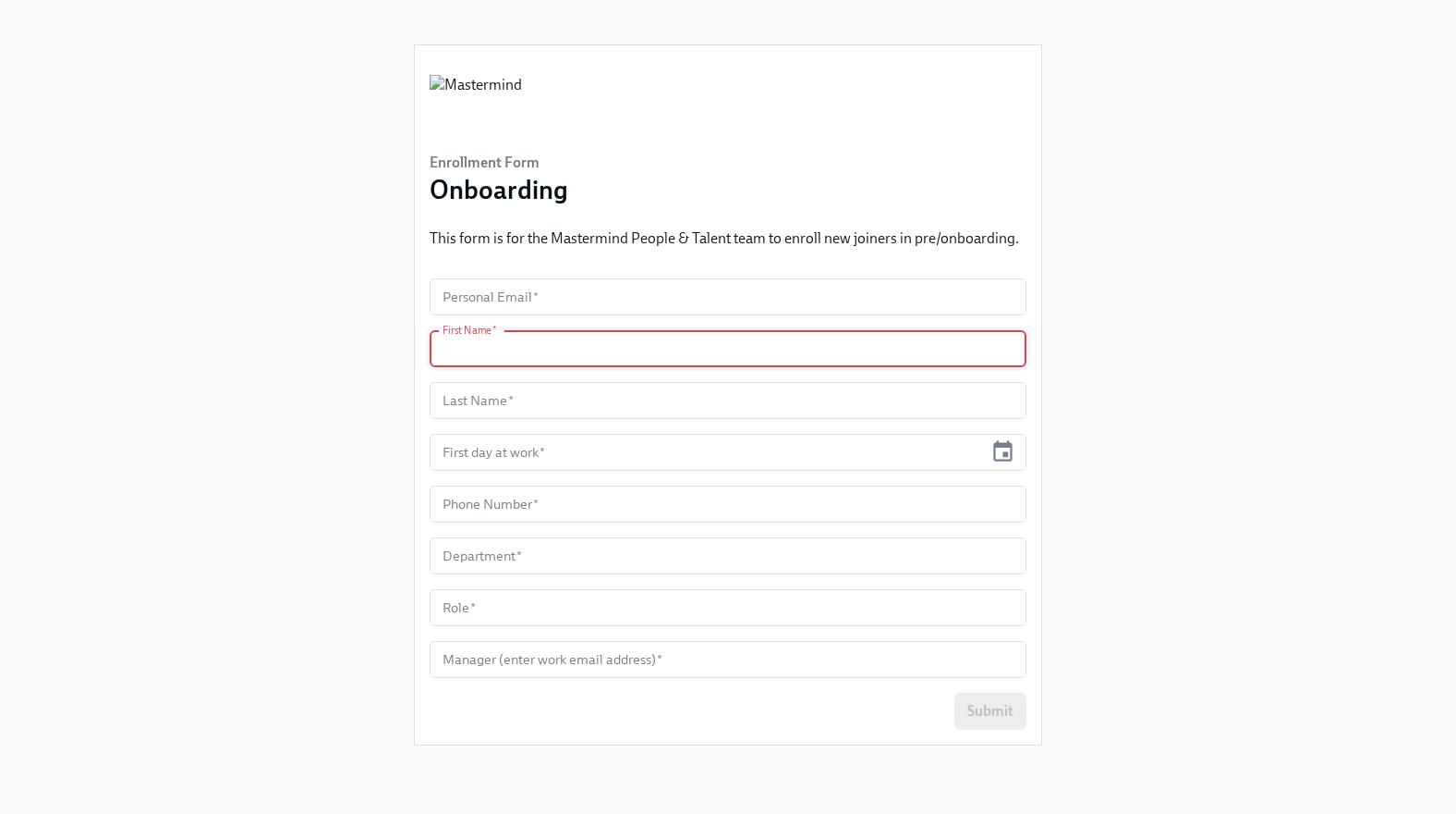
type input "[PERSON_NAME][EMAIL_ADDRESS][DOMAIN_NAME]"
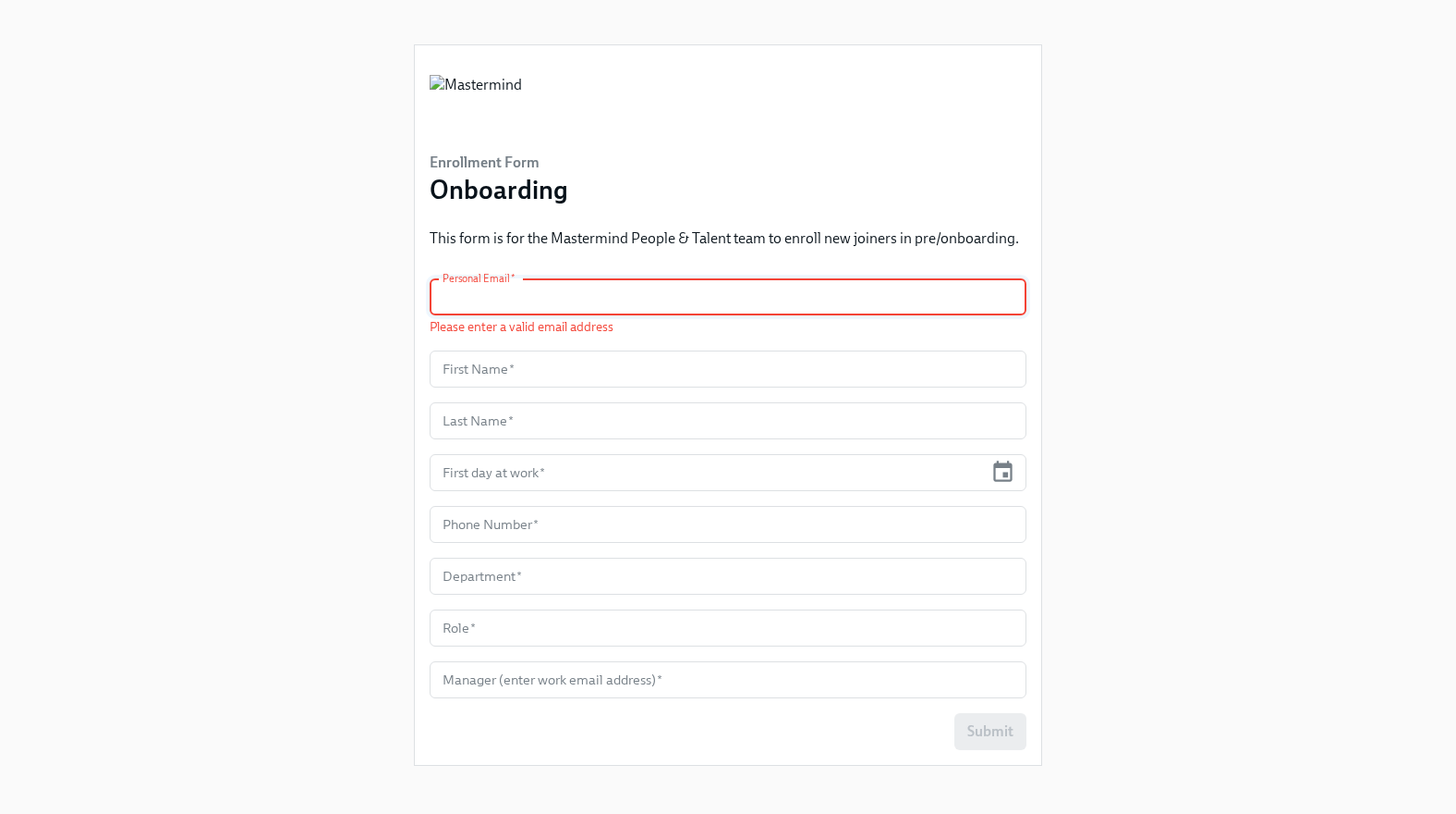
click at [701, 230] on p "This form is for the Mastermind People & Talent team to enroll new joiners in p…" at bounding box center [724, 238] width 589 height 20
